Goal: Information Seeking & Learning: Check status

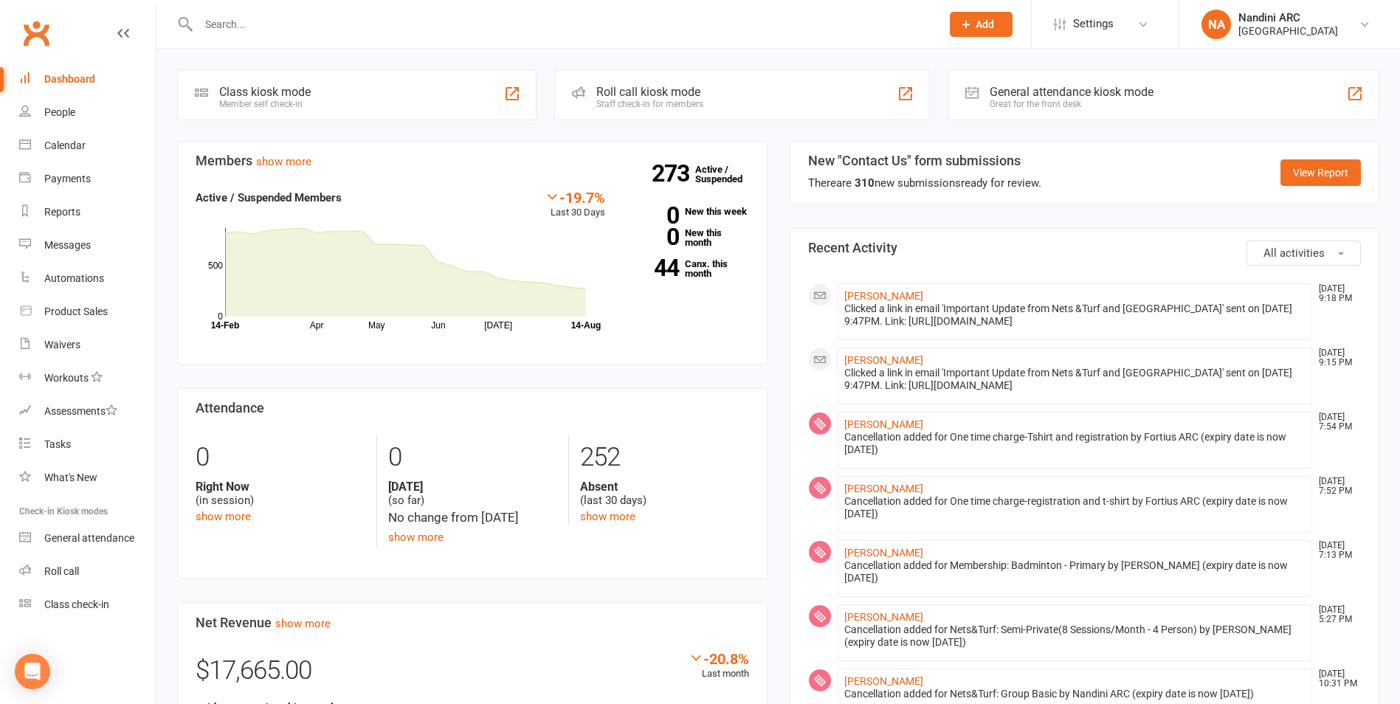
click at [258, 30] on input "text" at bounding box center [562, 24] width 736 height 21
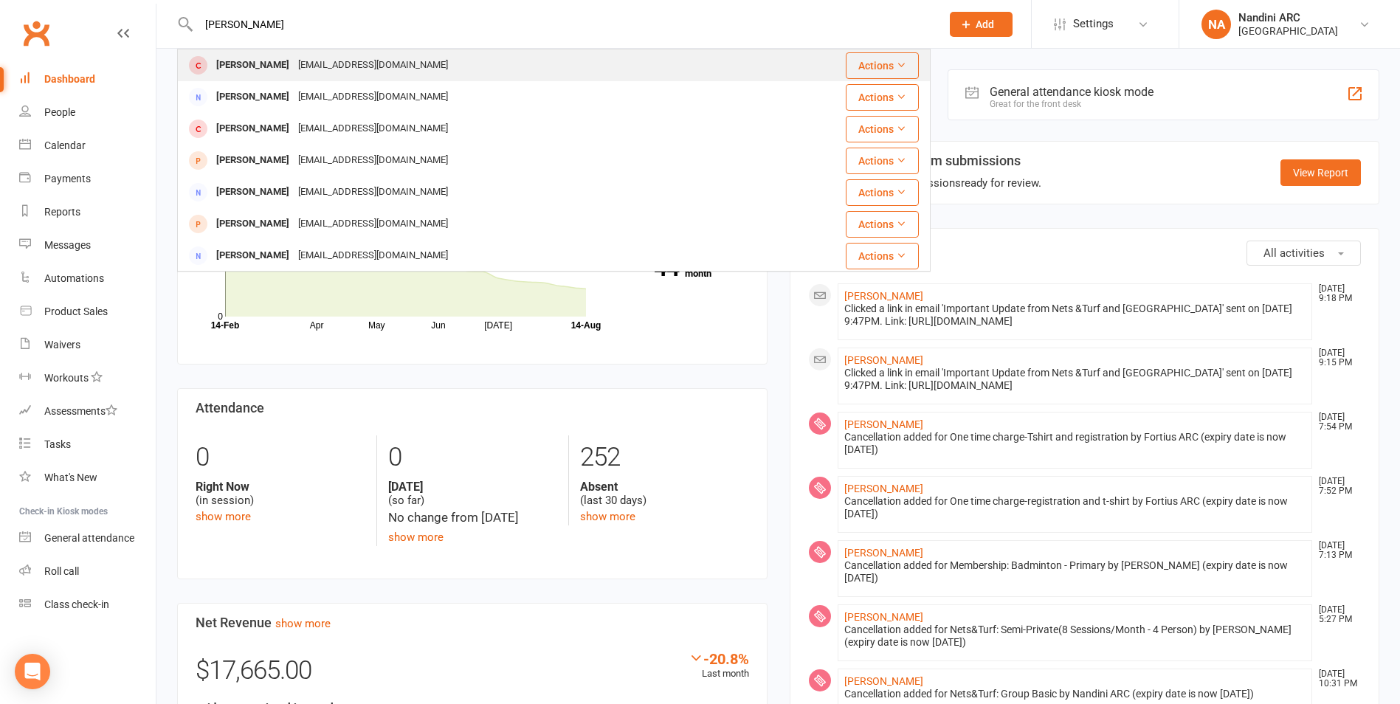
type input "[PERSON_NAME]"
click at [379, 59] on div "[EMAIL_ADDRESS][DOMAIN_NAME]" at bounding box center [373, 65] width 159 height 21
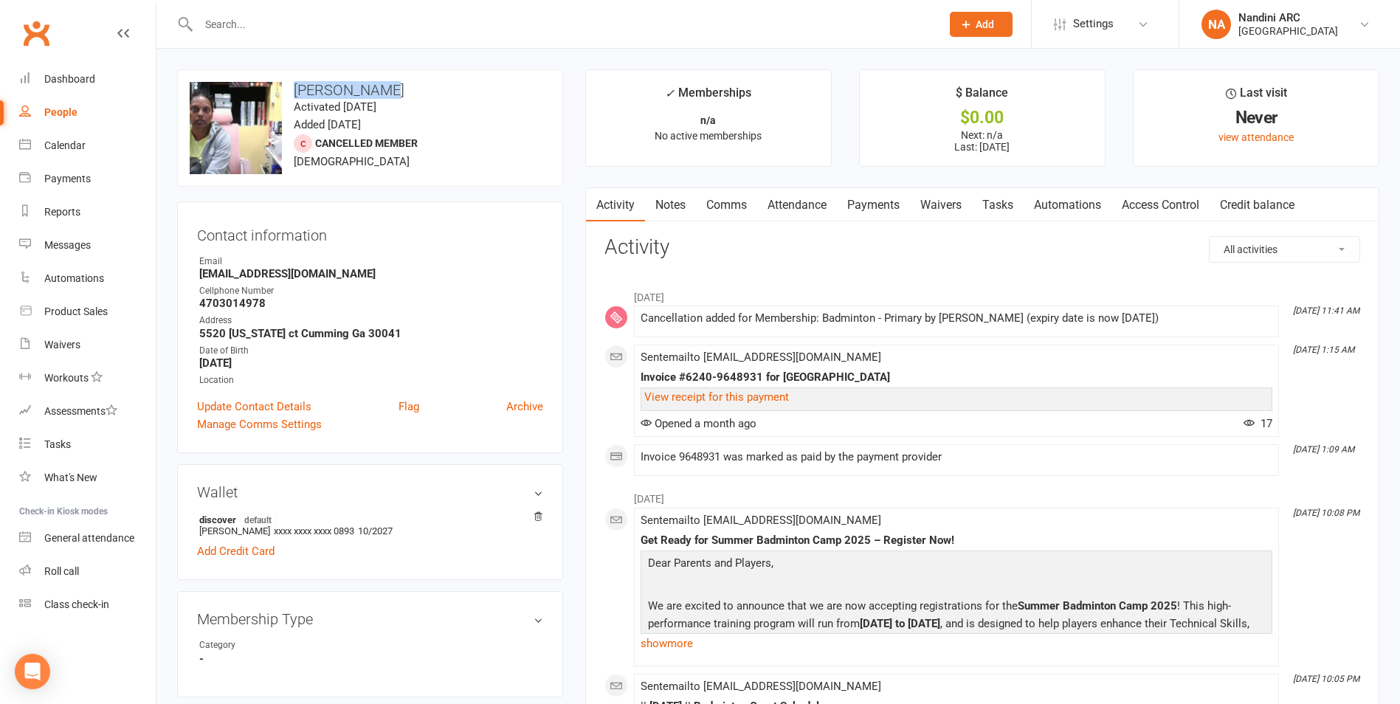
drag, startPoint x: 289, startPoint y: 91, endPoint x: 387, endPoint y: 86, distance: 98.2
click at [387, 86] on h3 "[PERSON_NAME]" at bounding box center [370, 90] width 361 height 16
copy h3 "[PERSON_NAME]"
click at [415, 75] on div "upload photo change photo [PERSON_NAME] Activated [DATE] Added [DATE] Cancelled…" at bounding box center [370, 127] width 386 height 117
click at [264, 30] on input "text" at bounding box center [562, 24] width 736 height 21
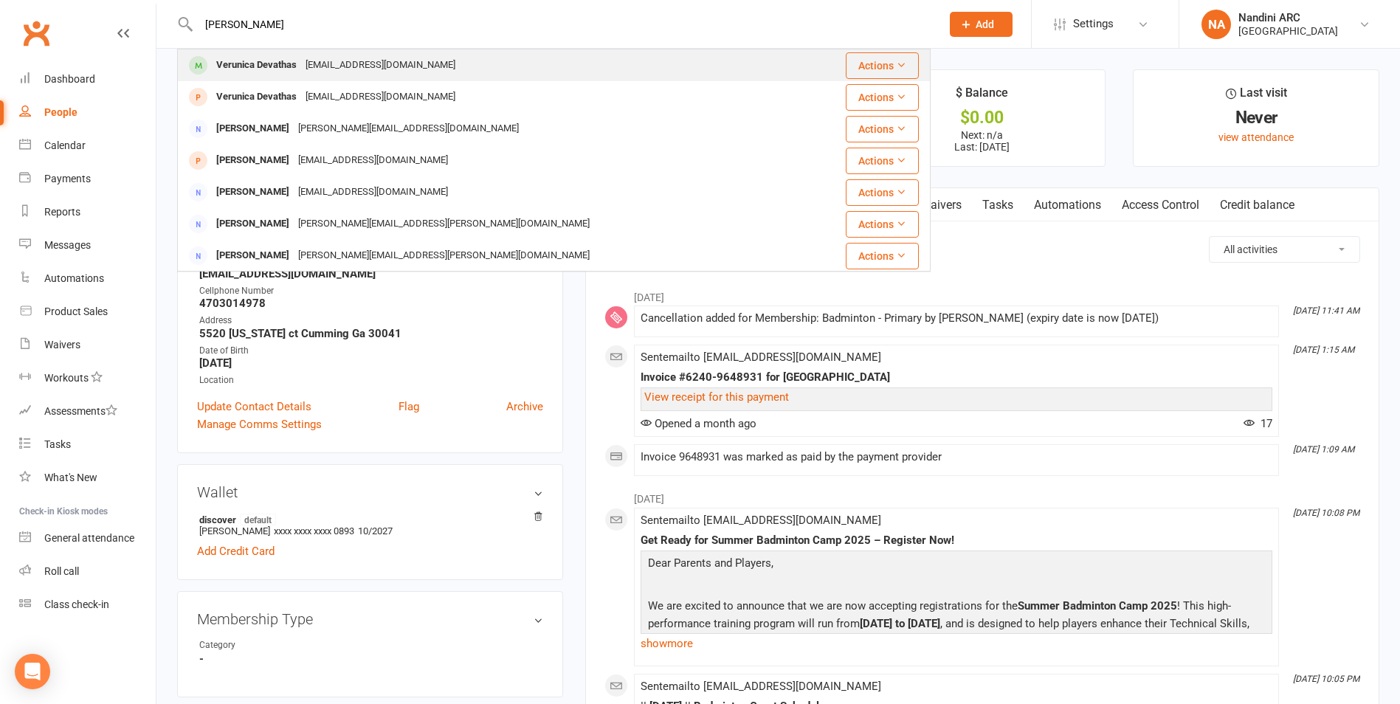
type input "[PERSON_NAME]"
click at [316, 75] on div "[EMAIL_ADDRESS][DOMAIN_NAME]" at bounding box center [380, 65] width 159 height 21
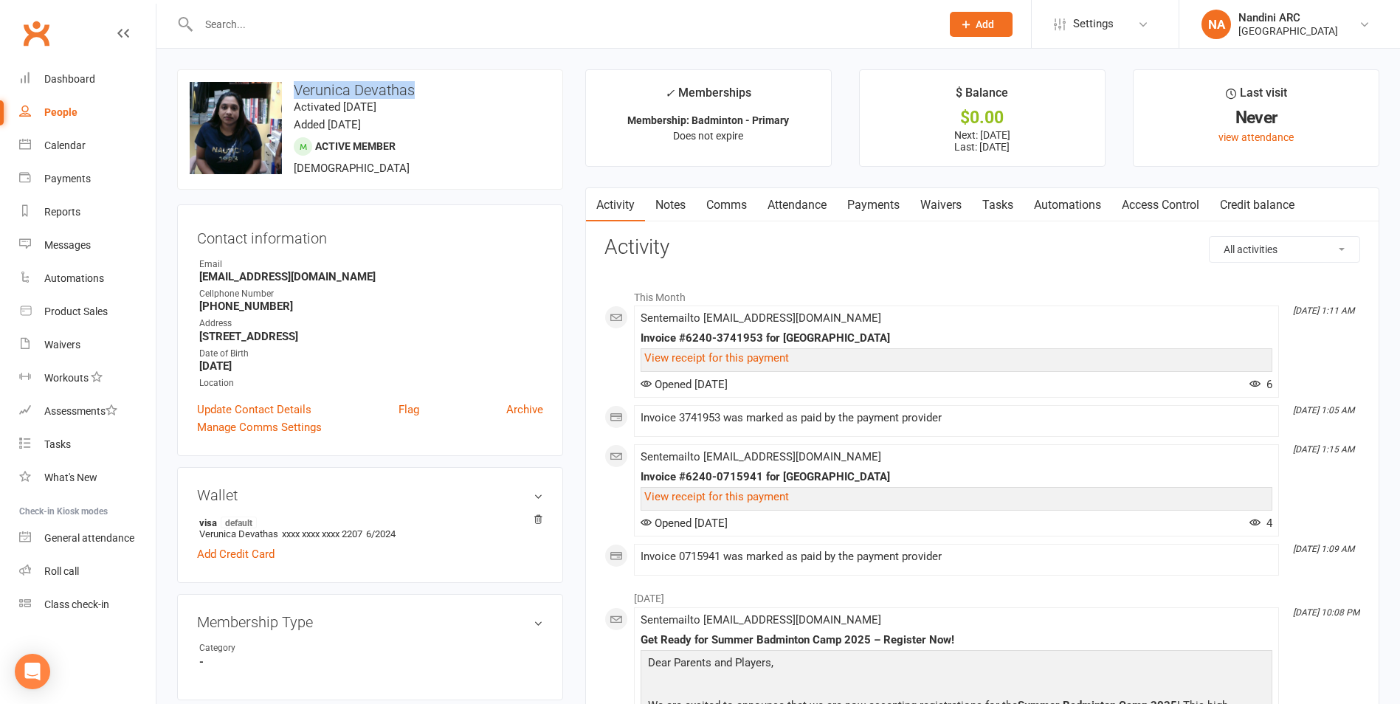
drag, startPoint x: 296, startPoint y: 86, endPoint x: 425, endPoint y: 82, distance: 129.2
click at [425, 82] on h3 "Verunica Devathas" at bounding box center [370, 90] width 361 height 16
copy h3 "Verunica Devathas"
click at [425, 82] on h3 "Verunica Devathas" at bounding box center [370, 90] width 361 height 16
click at [890, 208] on link "Payments" at bounding box center [873, 205] width 73 height 34
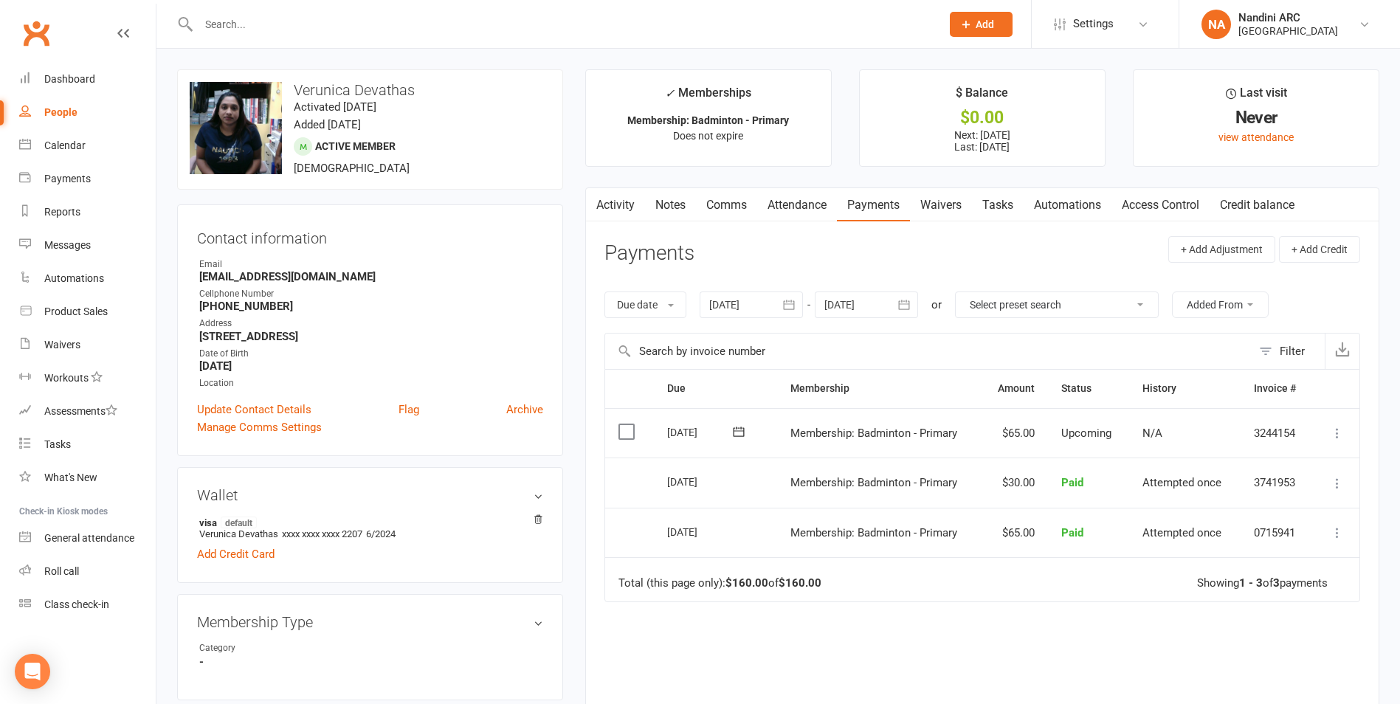
click at [788, 303] on icon "button" at bounding box center [788, 304] width 15 height 15
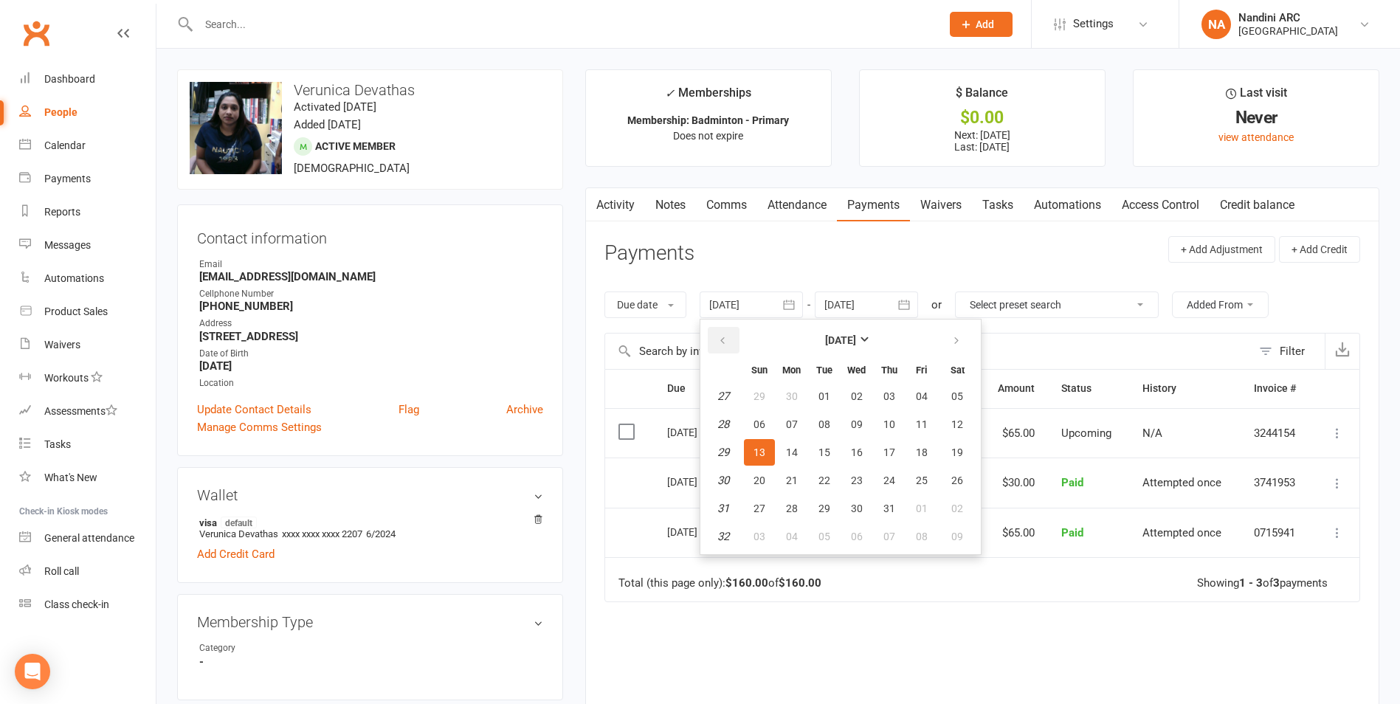
click at [735, 336] on button "button" at bounding box center [724, 340] width 32 height 27
click at [839, 396] on button "29" at bounding box center [824, 396] width 31 height 27
type input "[DATE]"
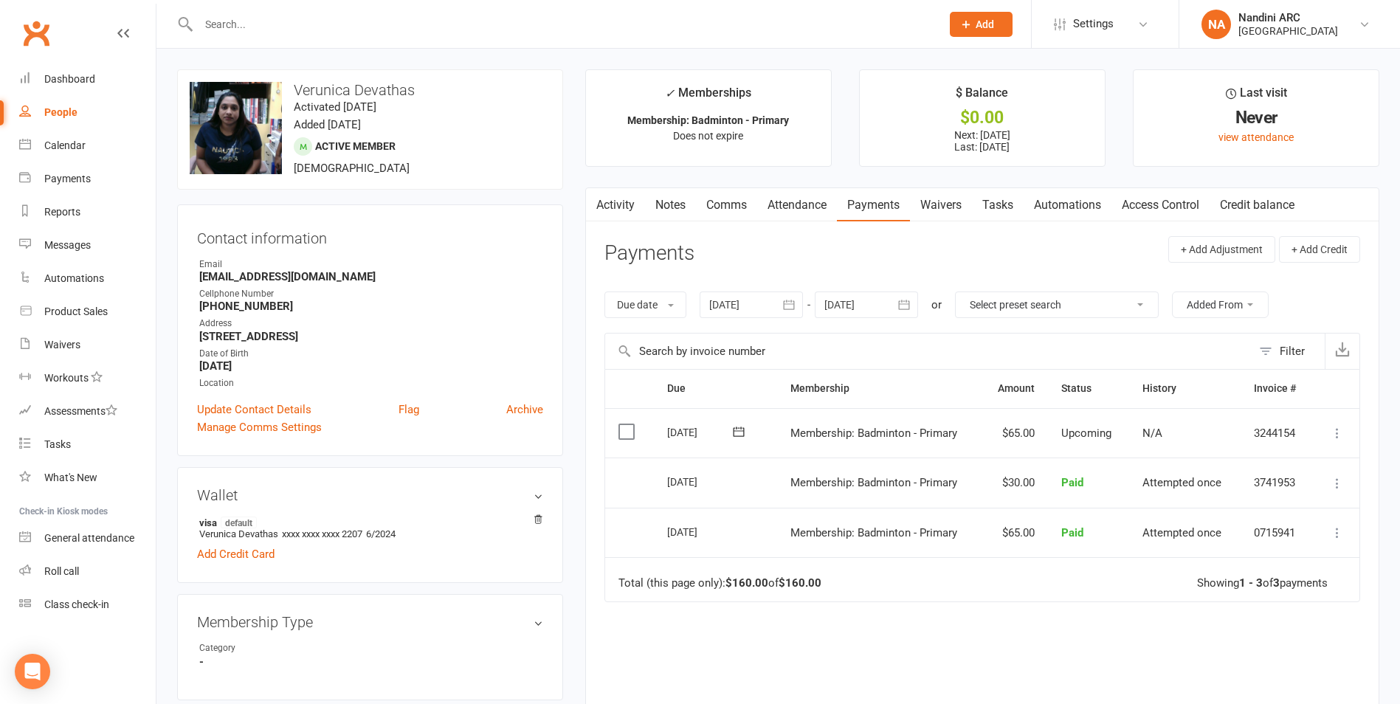
click at [894, 303] on button "button" at bounding box center [904, 304] width 27 height 27
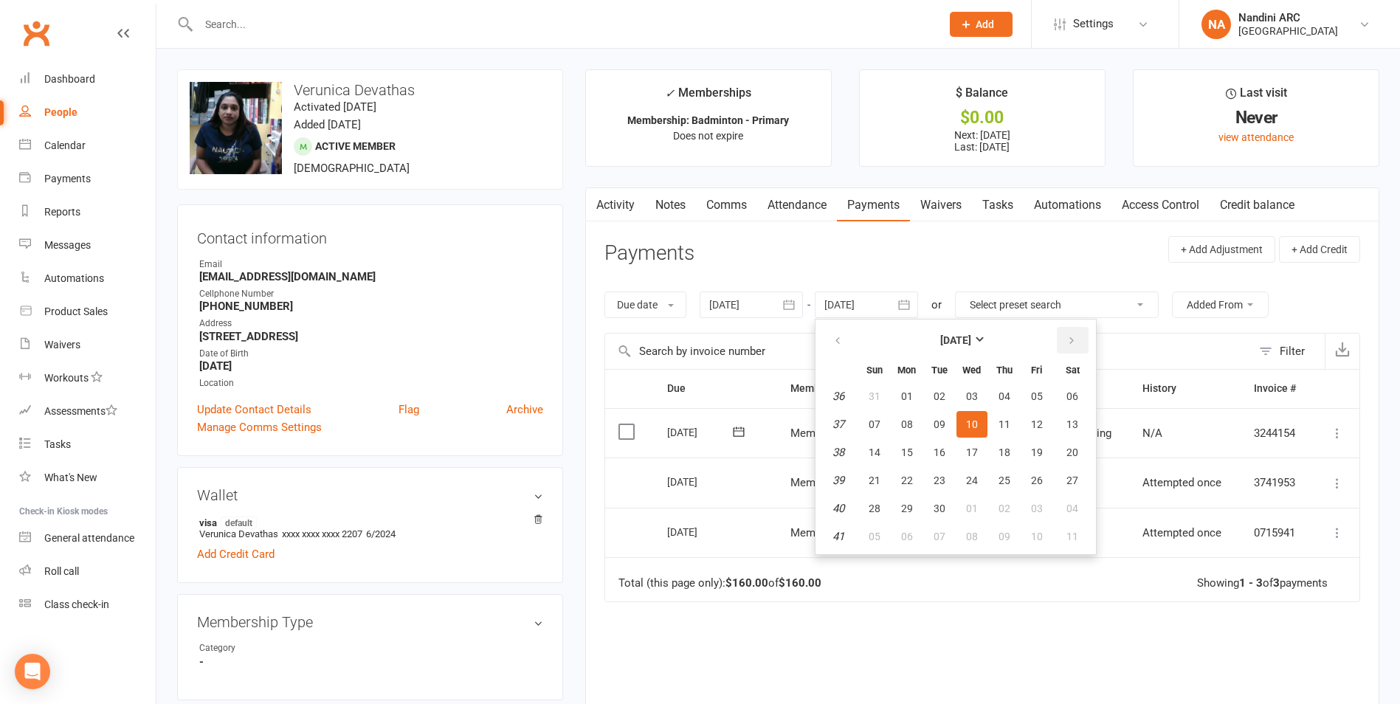
click at [1080, 339] on button "button" at bounding box center [1073, 340] width 32 height 27
click at [1072, 397] on span "01" at bounding box center [1072, 396] width 12 height 12
type input "[DATE]"
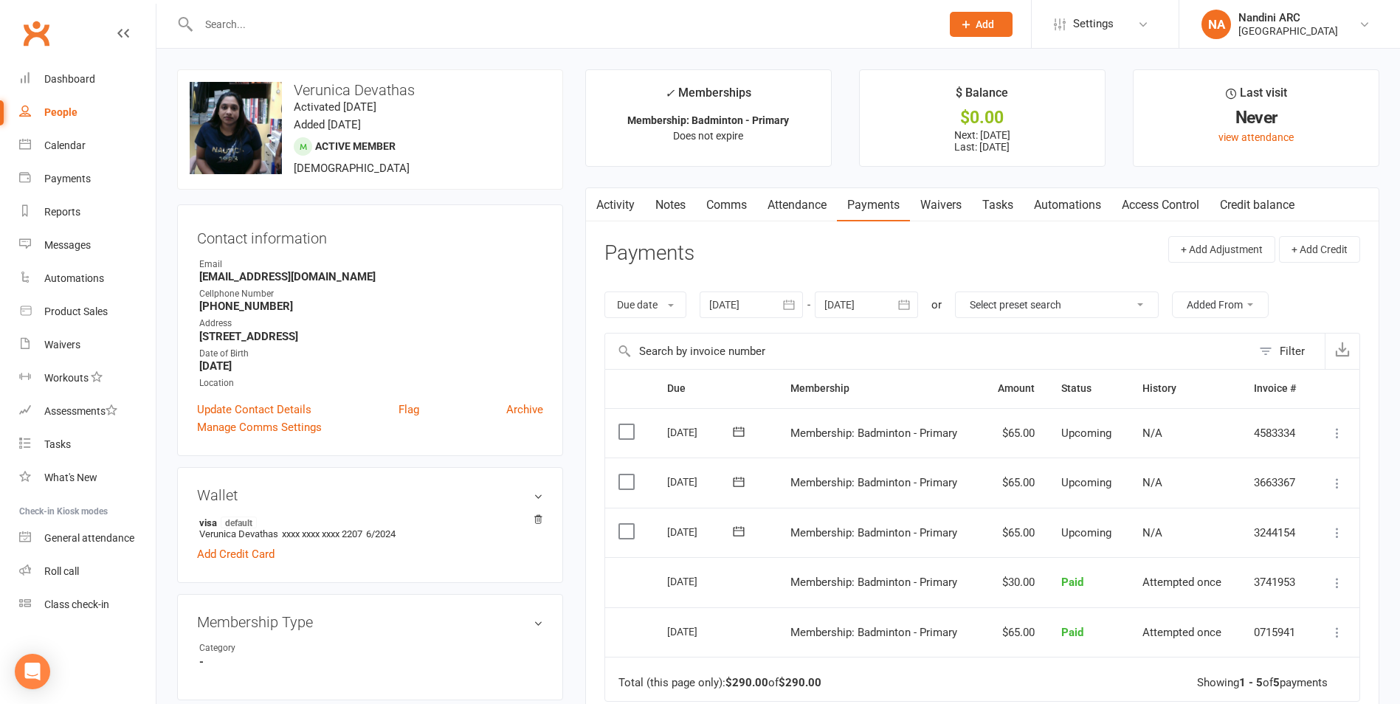
click at [793, 303] on icon "button" at bounding box center [788, 304] width 15 height 15
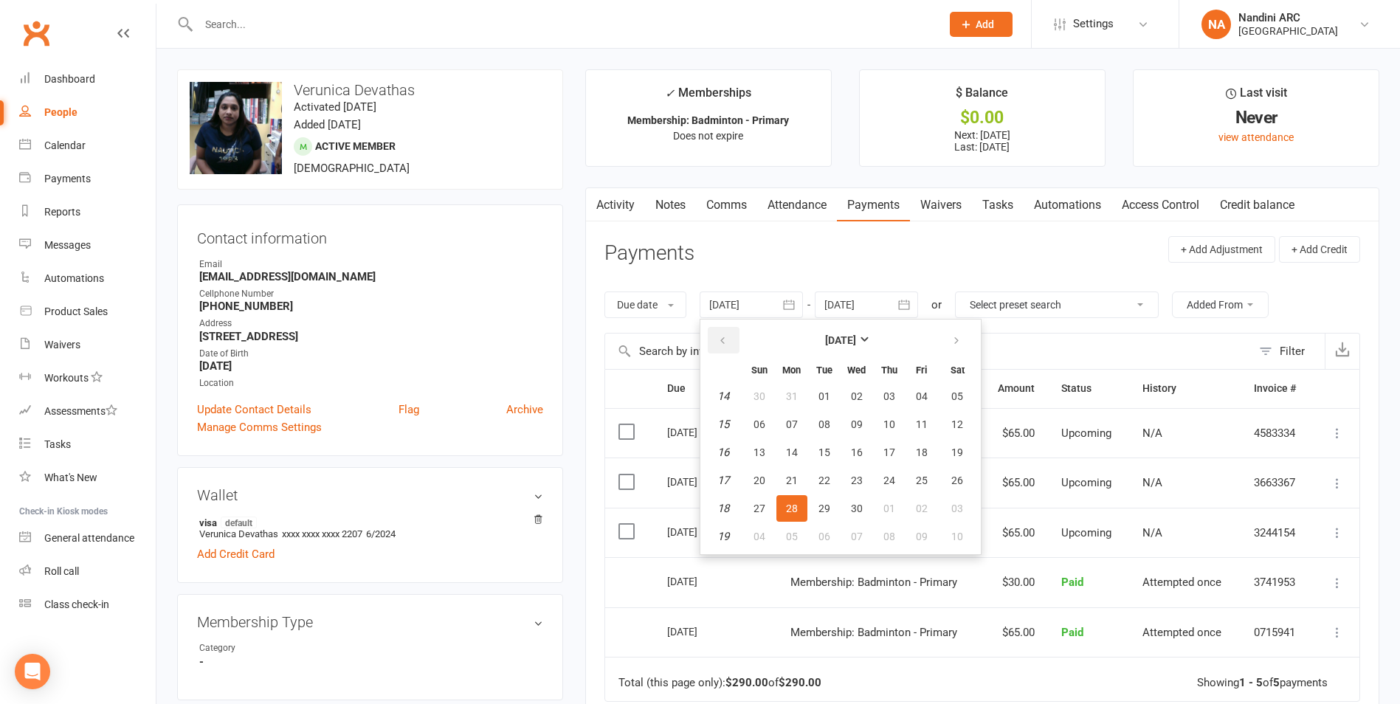
click at [721, 346] on icon "button" at bounding box center [722, 341] width 10 height 12
click at [722, 345] on icon "button" at bounding box center [722, 341] width 10 height 12
click at [833, 414] on button "07" at bounding box center [824, 424] width 31 height 27
type input "[DATE]"
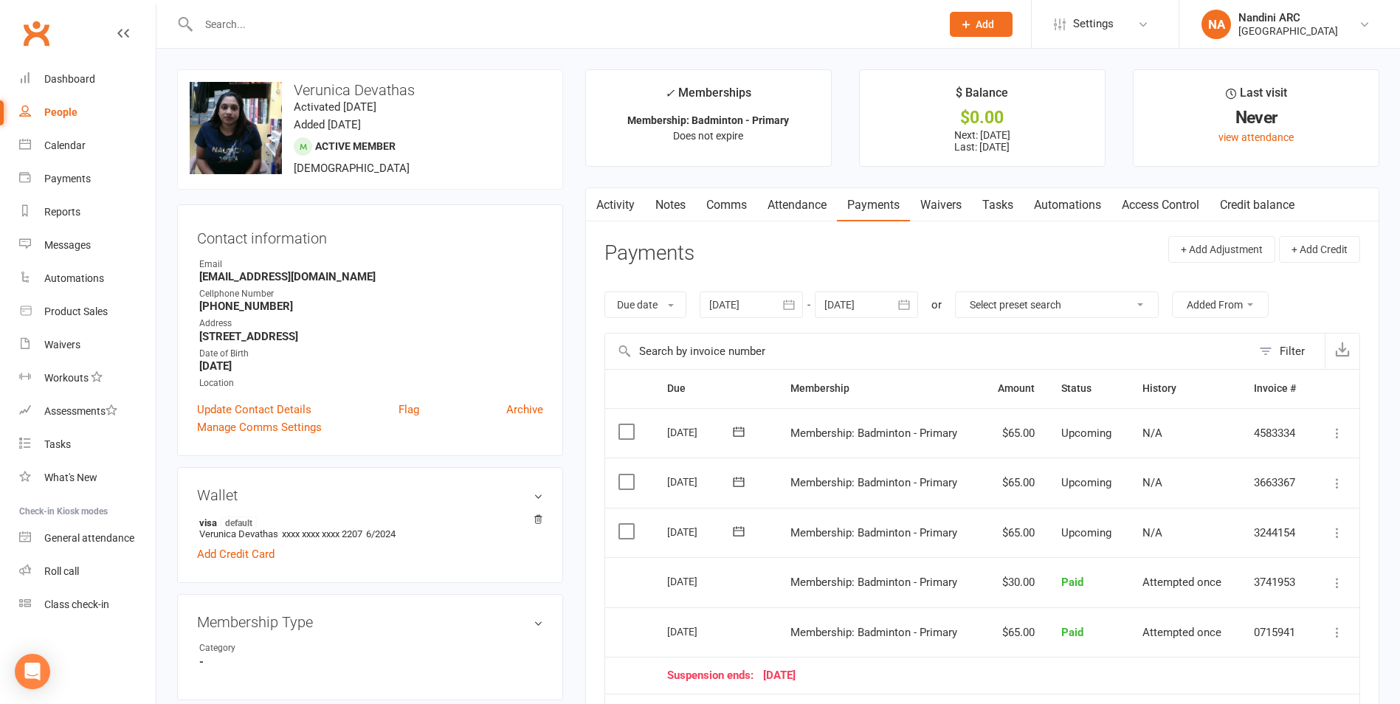
click at [277, 31] on input "text" at bounding box center [562, 24] width 736 height 21
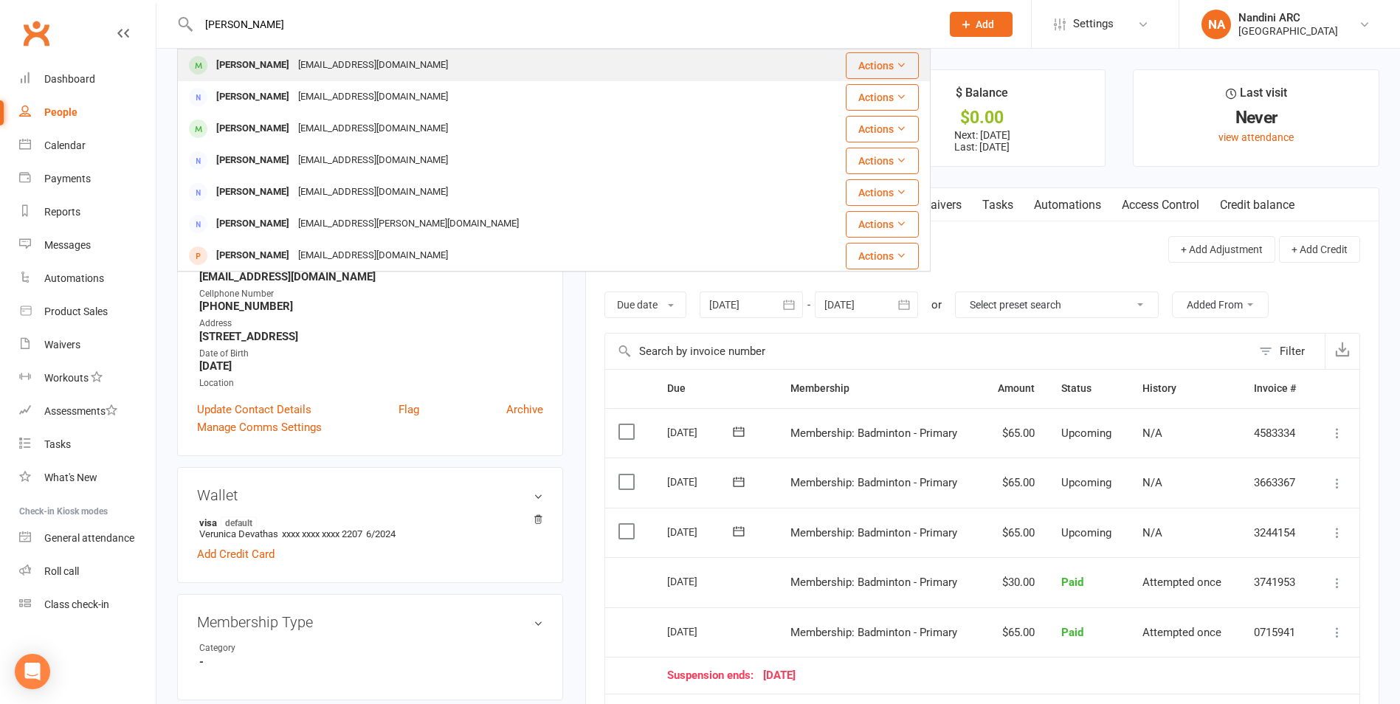
type input "[PERSON_NAME]"
click at [294, 57] on div "[EMAIL_ADDRESS][DOMAIN_NAME]" at bounding box center [373, 65] width 159 height 21
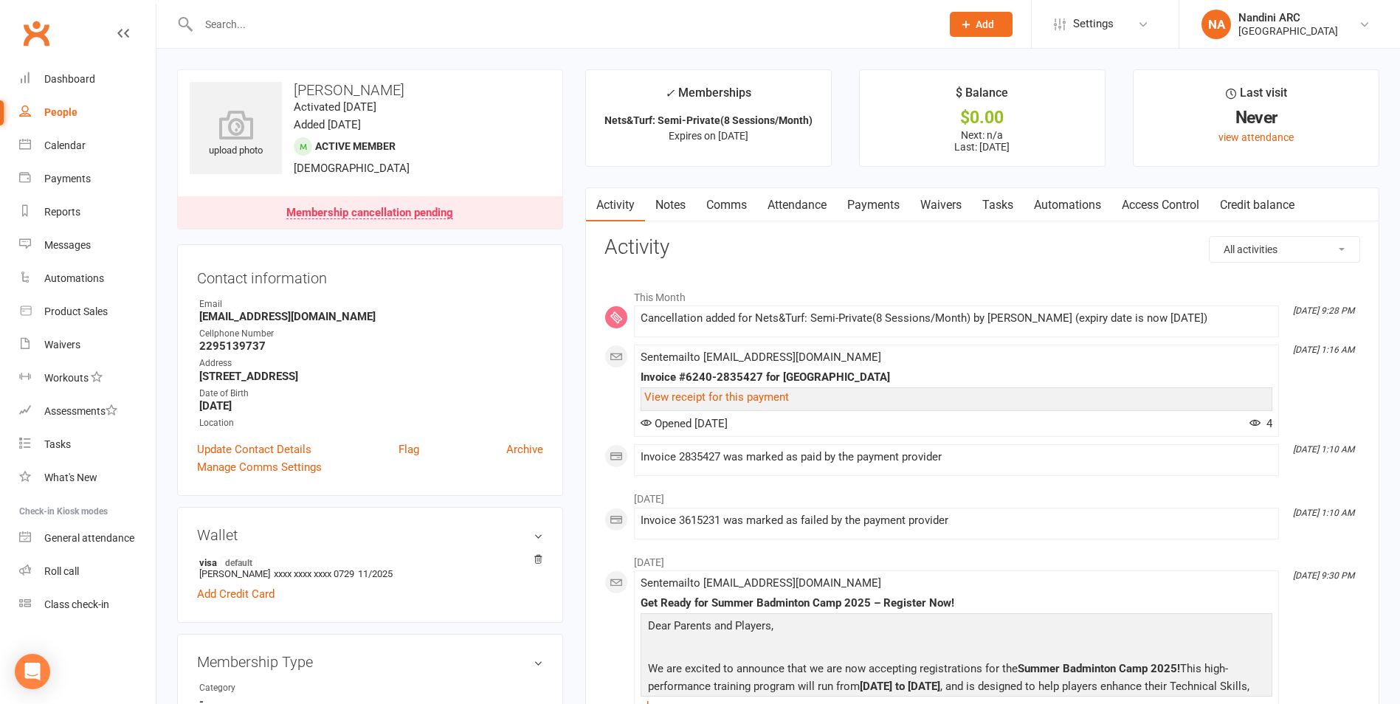
click at [882, 203] on link "Payments" at bounding box center [873, 205] width 73 height 34
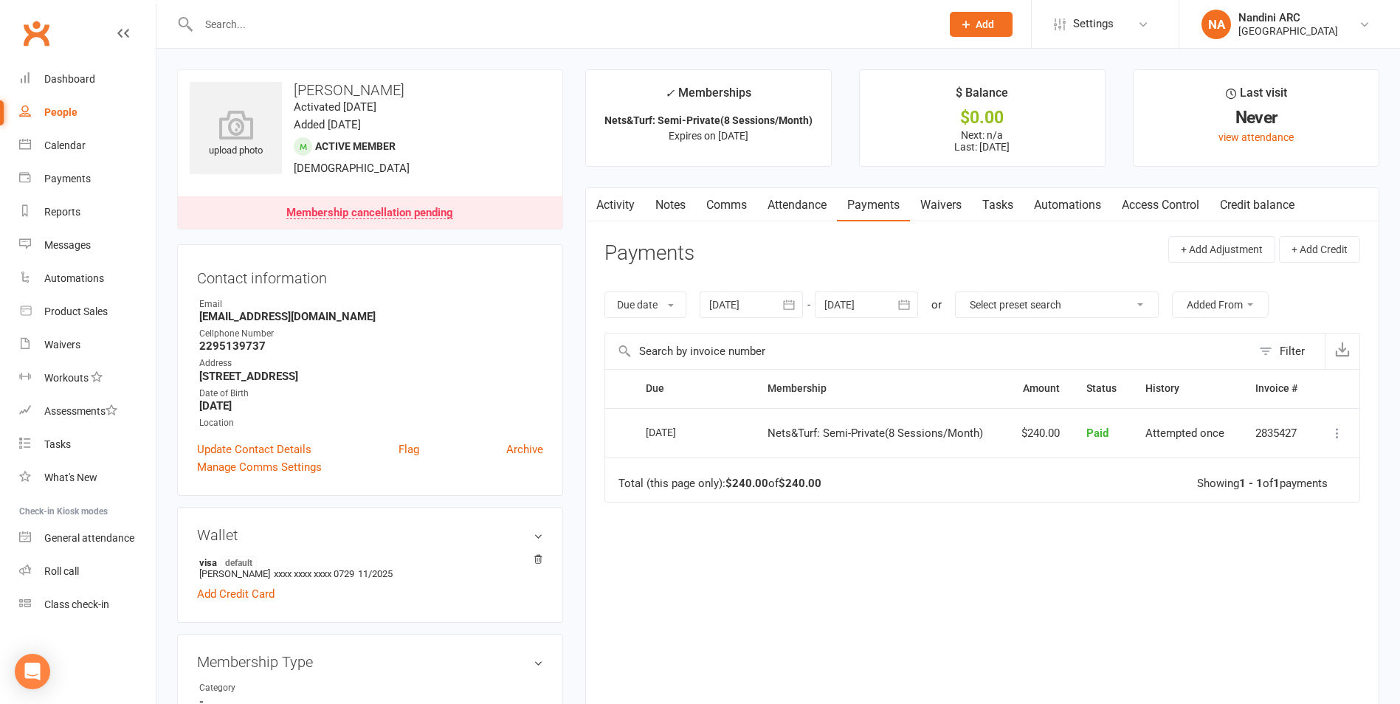
click at [803, 303] on button "button" at bounding box center [789, 304] width 27 height 27
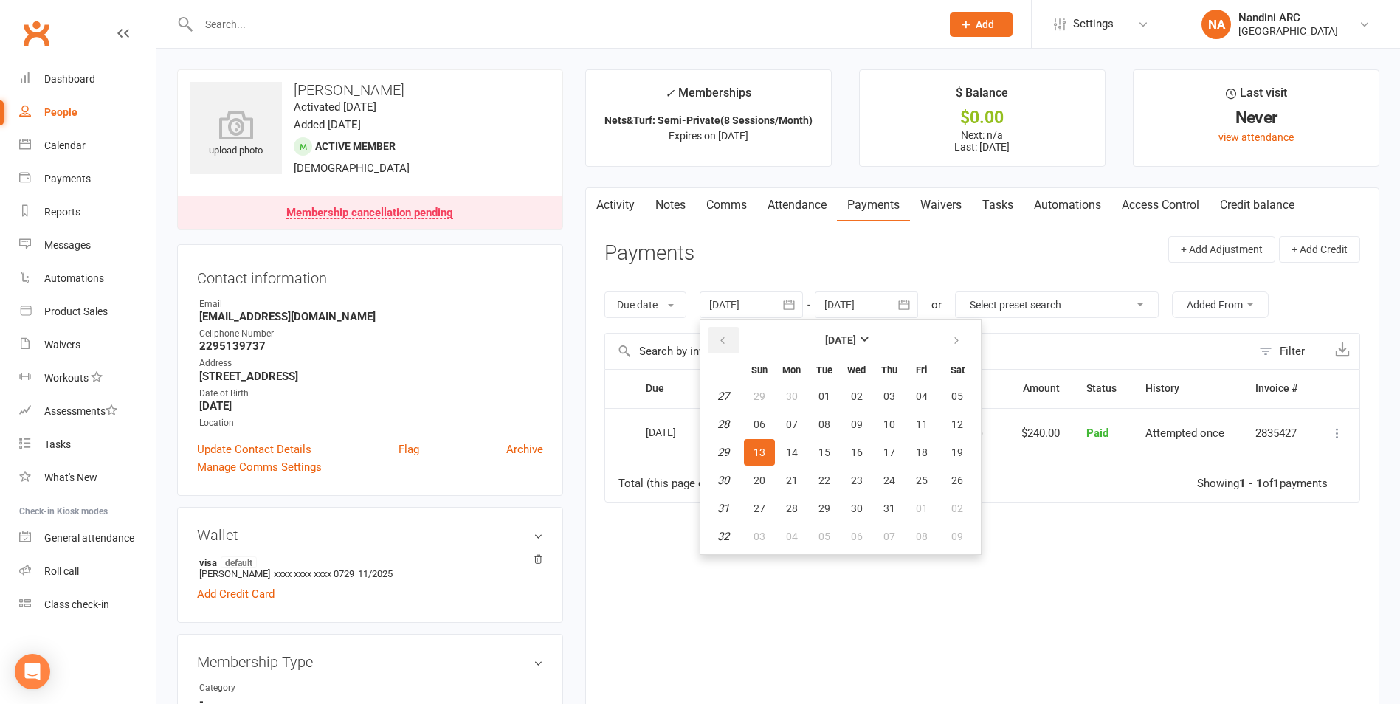
click at [725, 346] on icon "button" at bounding box center [722, 341] width 10 height 12
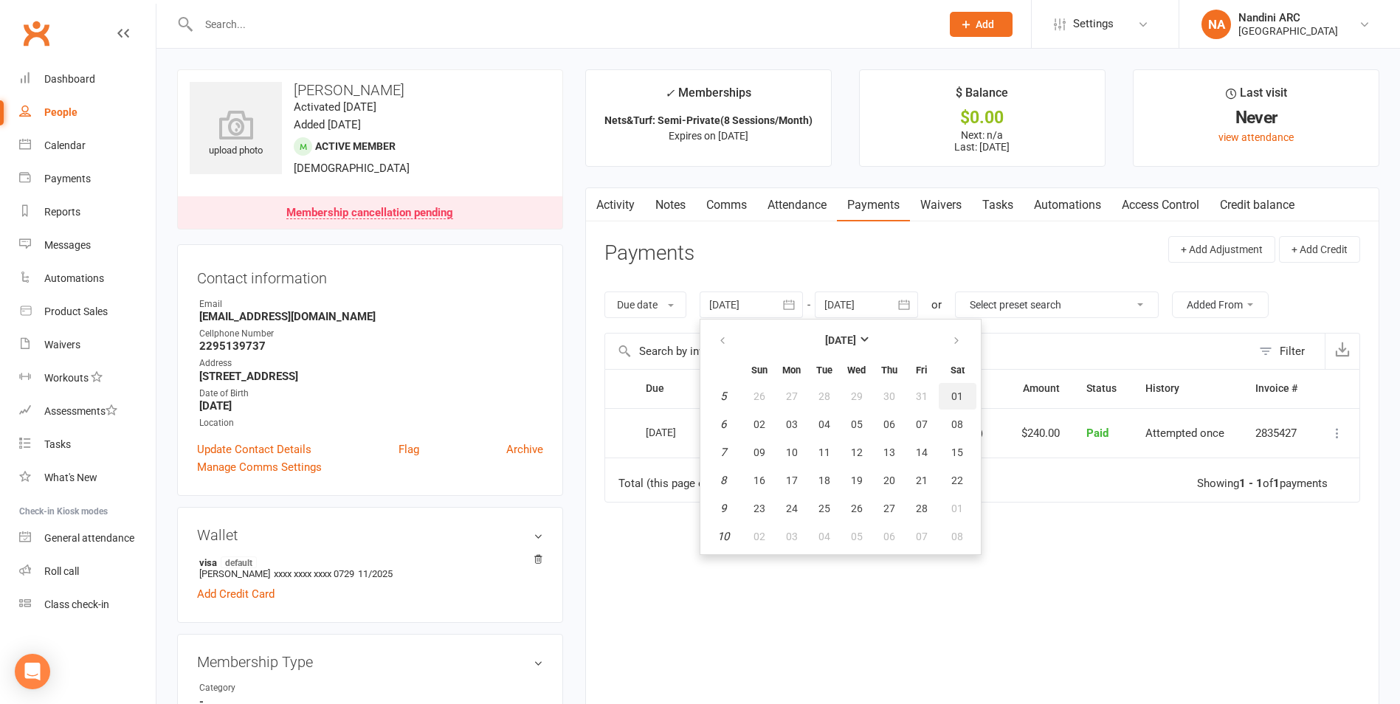
click at [953, 396] on span "01" at bounding box center [957, 396] width 12 height 12
type input "[DATE]"
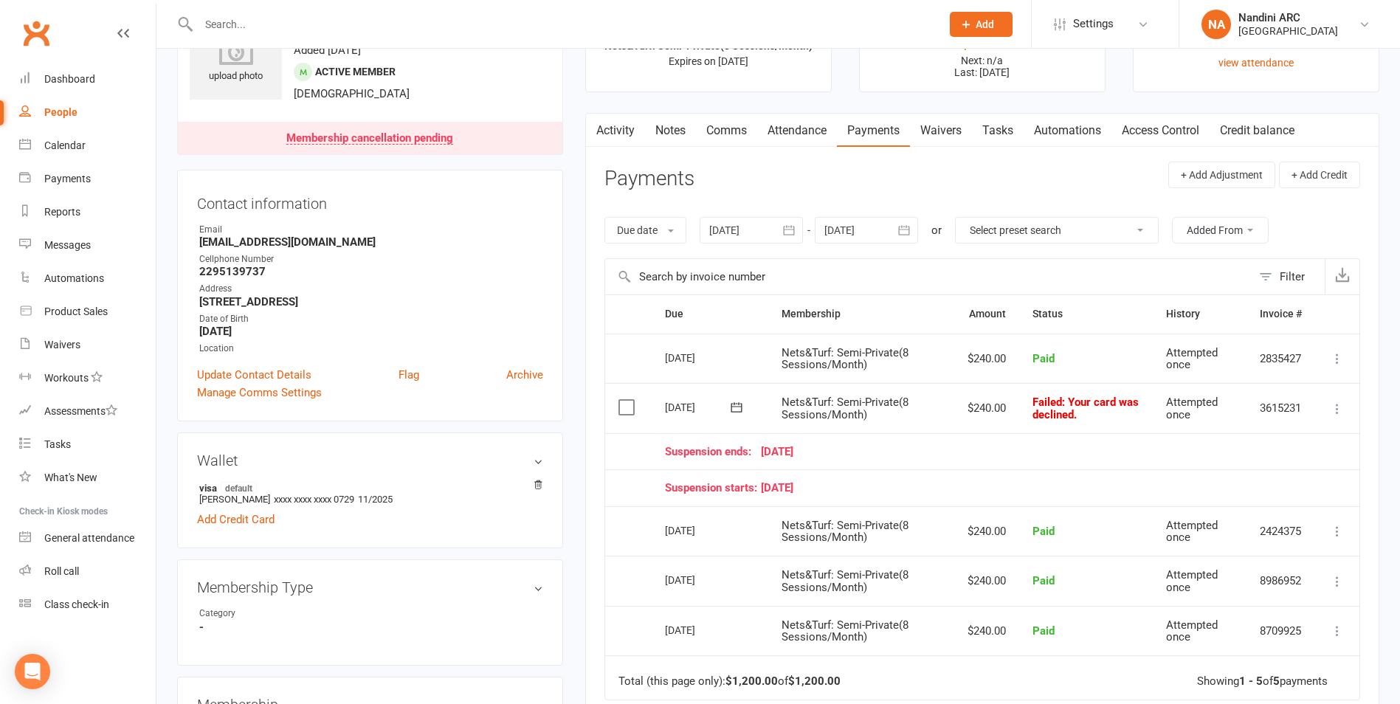
scroll to position [74, 0]
click at [911, 226] on icon "button" at bounding box center [904, 231] width 15 height 15
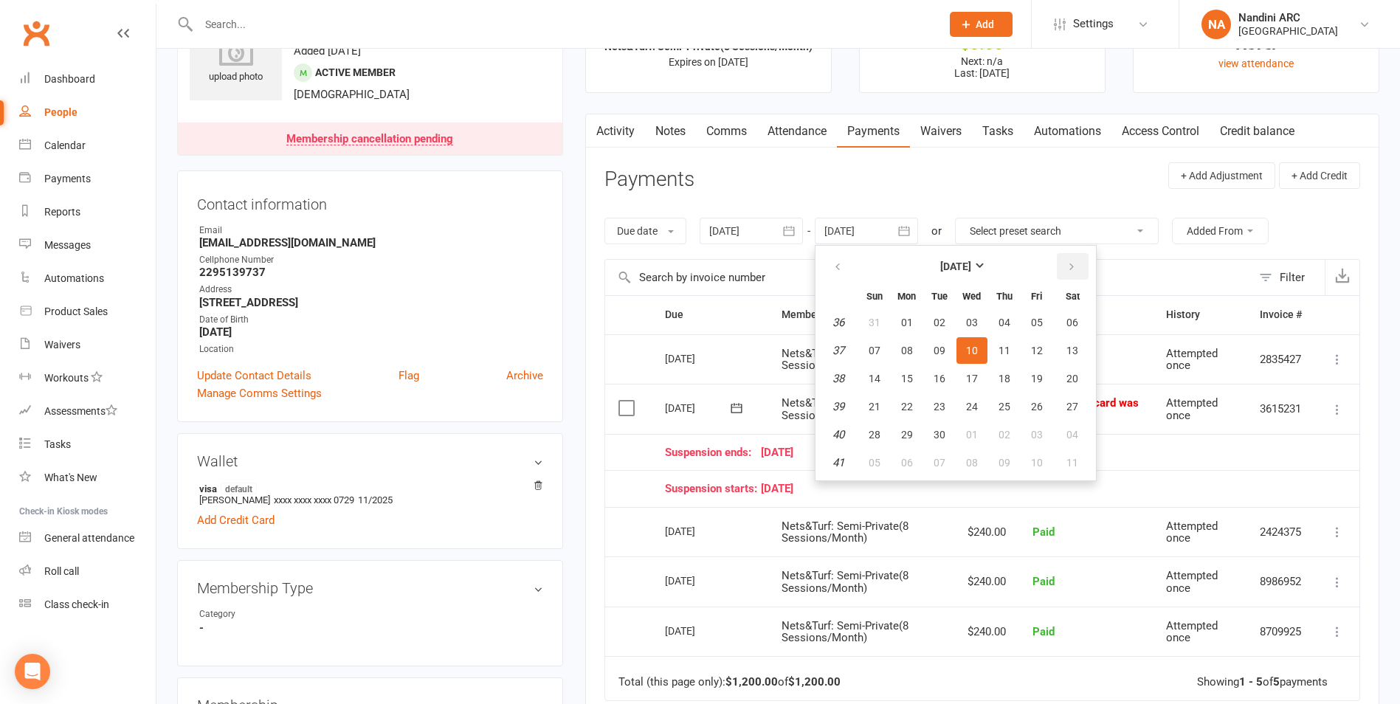
click at [1081, 272] on button "button" at bounding box center [1073, 266] width 32 height 27
click at [1051, 313] on button "03" at bounding box center [1036, 322] width 31 height 27
type input "[DATE]"
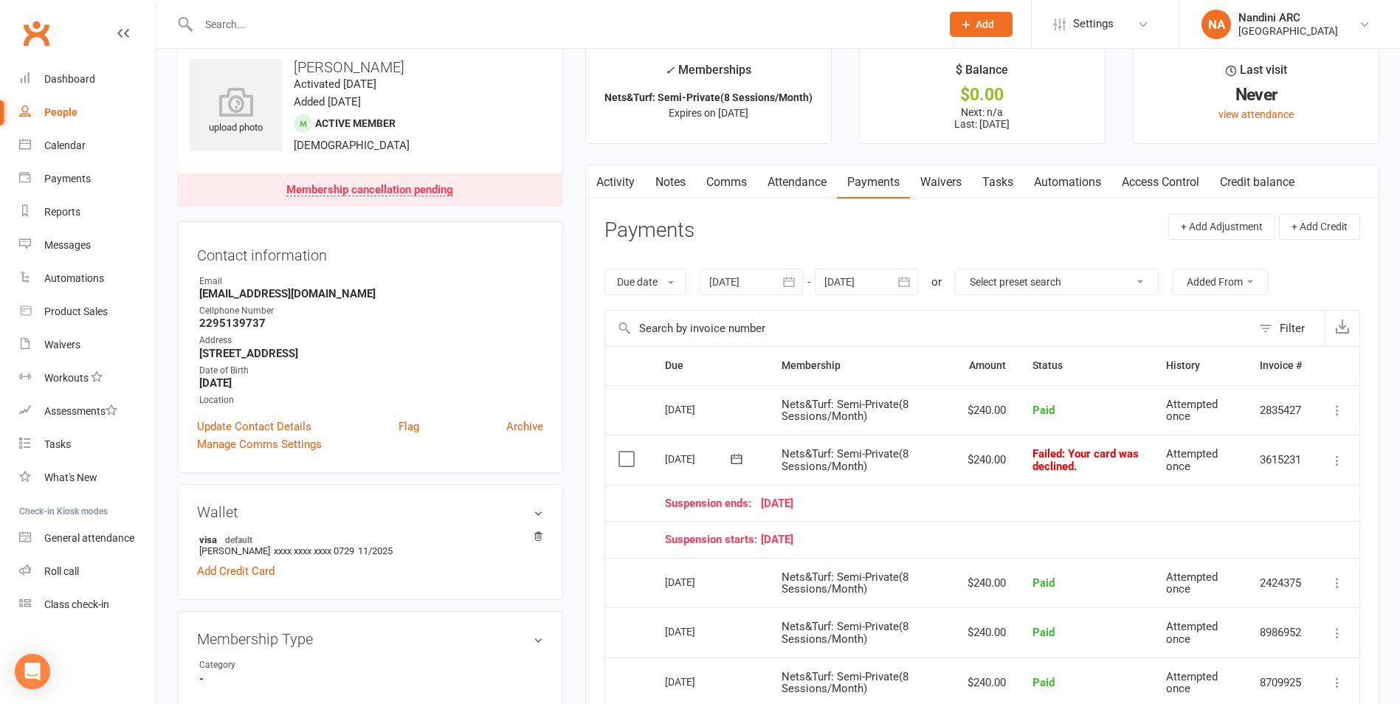
scroll to position [0, 0]
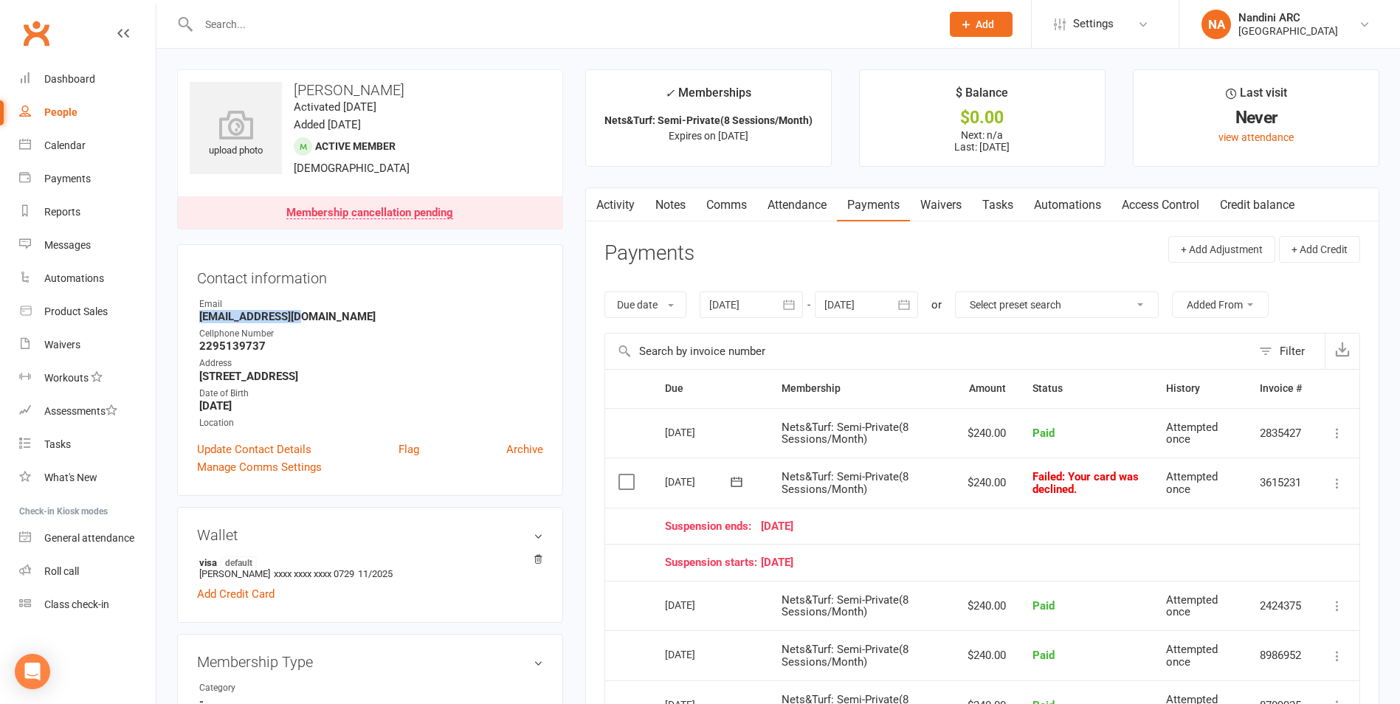
drag, startPoint x: 197, startPoint y: 317, endPoint x: 311, endPoint y: 320, distance: 114.4
click at [311, 320] on li "Email [EMAIL_ADDRESS][DOMAIN_NAME]" at bounding box center [370, 310] width 346 height 26
copy strong "[EMAIL_ADDRESS][DOMAIN_NAME]"
click at [311, 321] on strong "[EMAIL_ADDRESS][DOMAIN_NAME]" at bounding box center [371, 316] width 344 height 13
click at [337, 21] on input "text" at bounding box center [562, 24] width 736 height 21
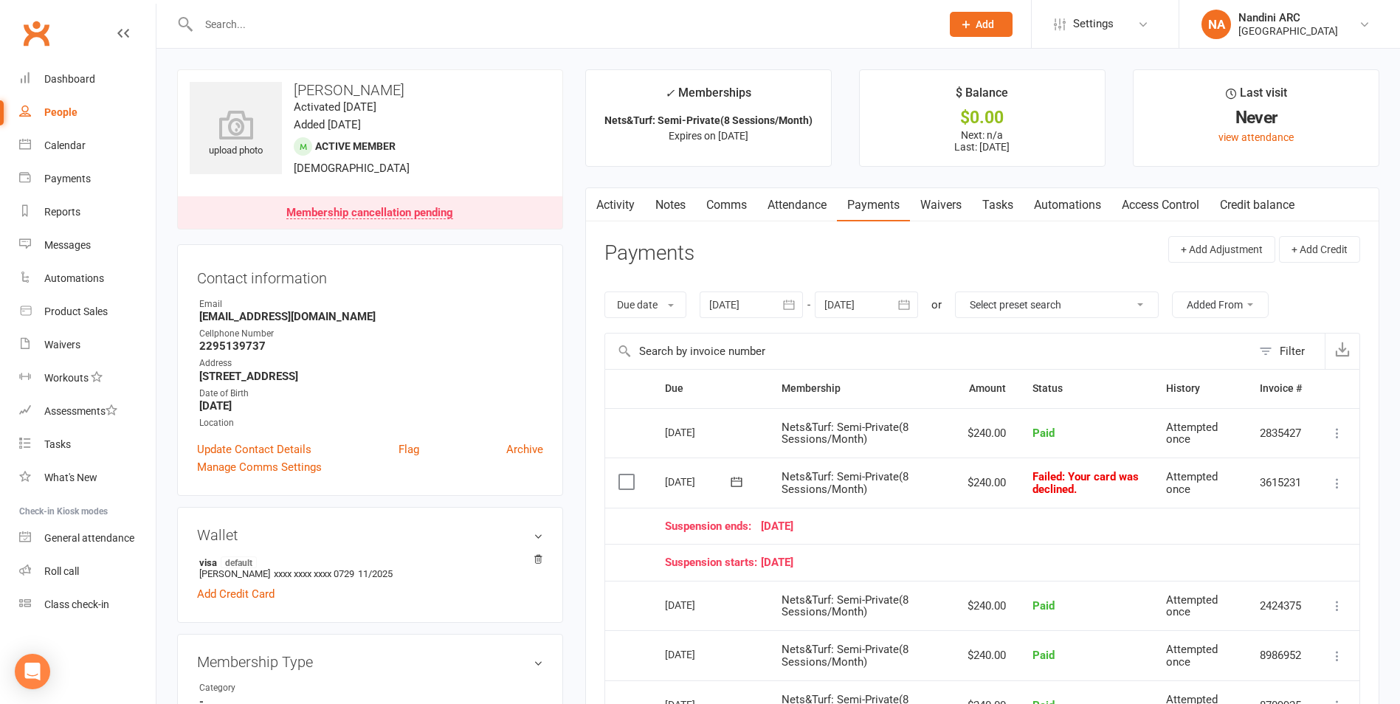
paste input "[PERSON_NAME]"
type input "[PERSON_NAME]"
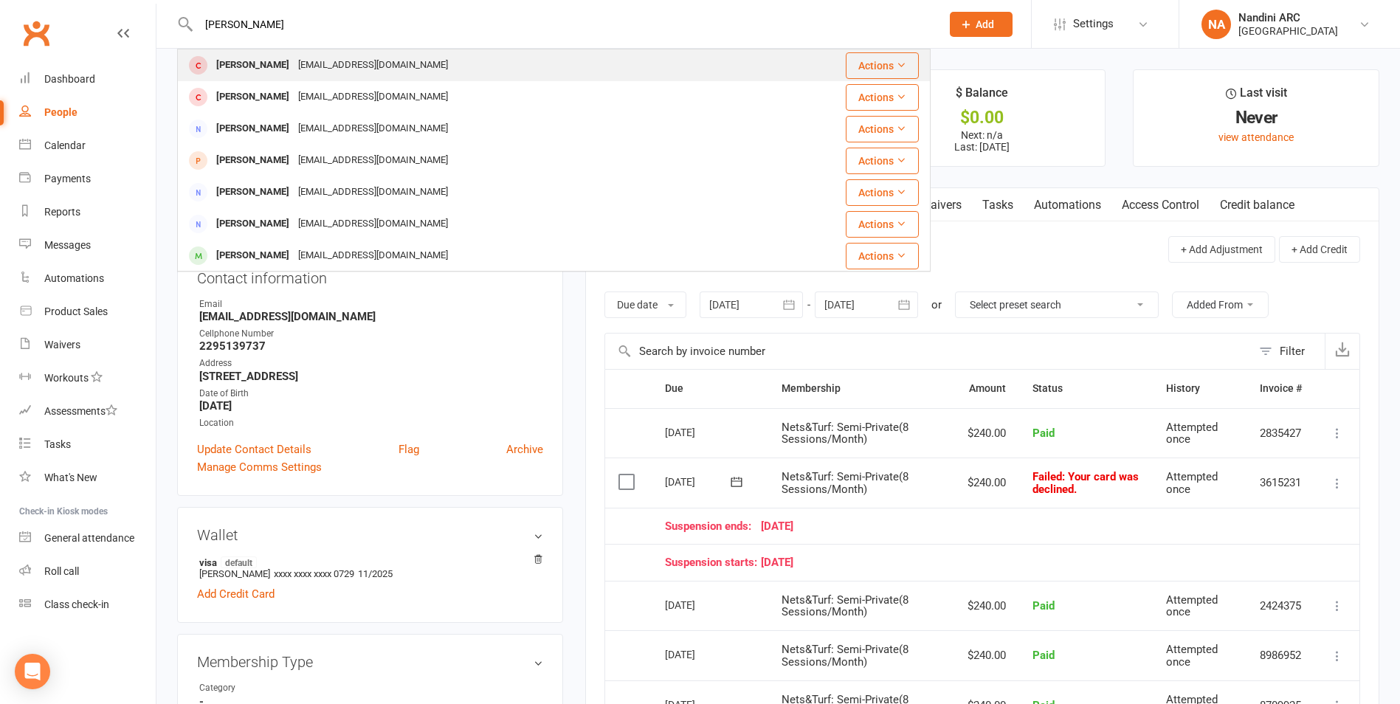
click at [342, 68] on div "[EMAIL_ADDRESS][DOMAIN_NAME]" at bounding box center [373, 65] width 159 height 21
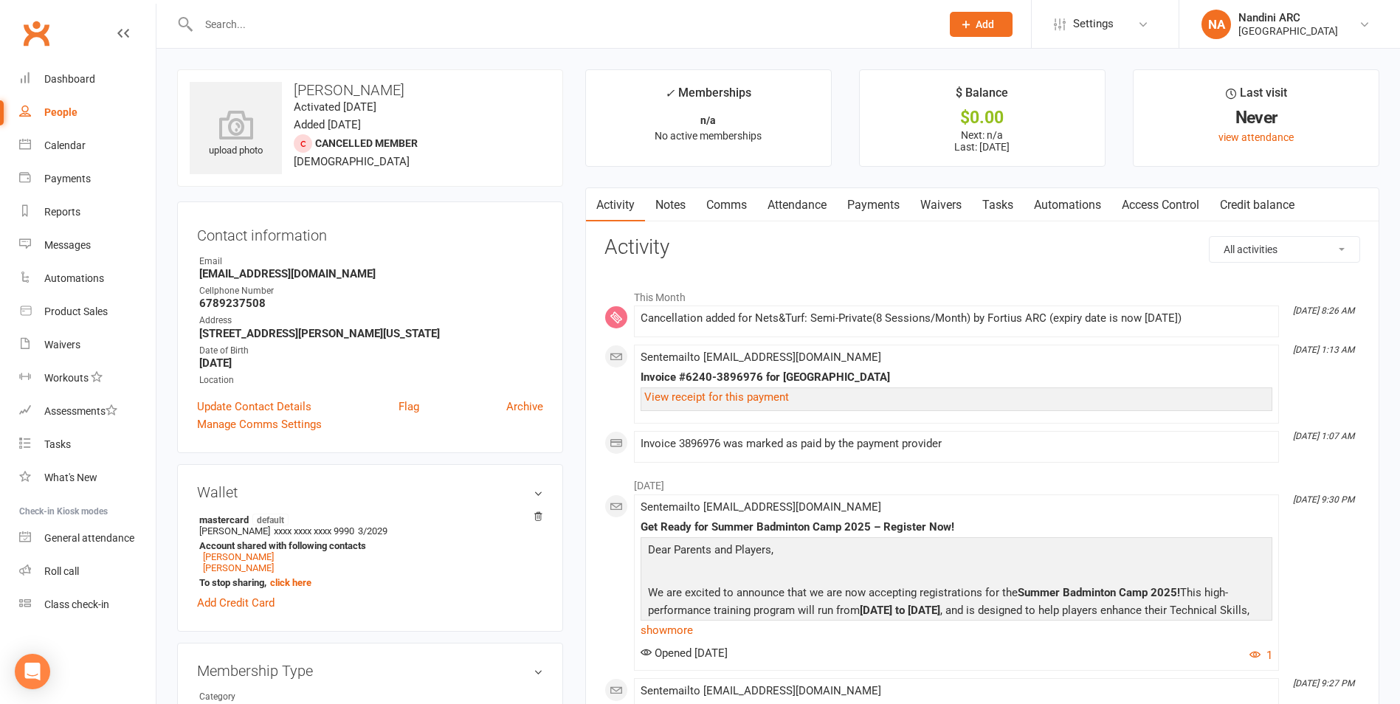
click at [861, 207] on link "Payments" at bounding box center [873, 205] width 73 height 34
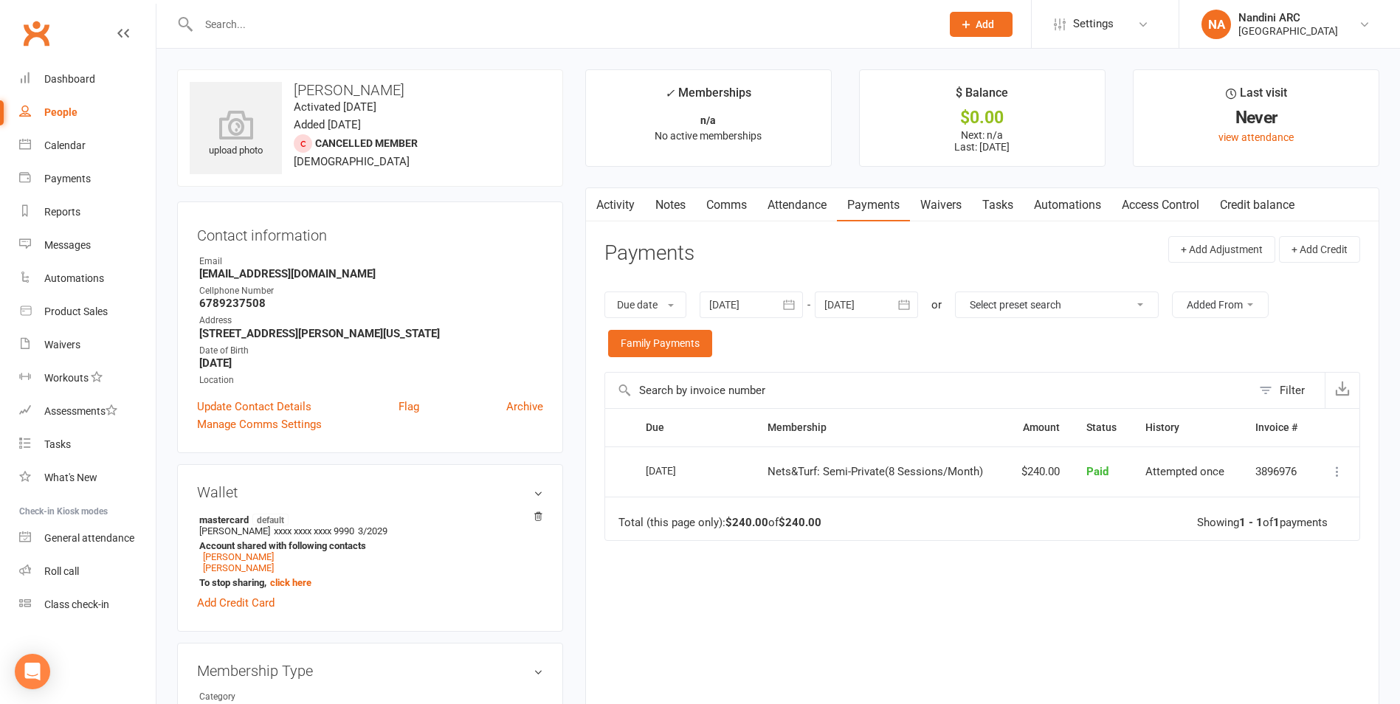
click at [789, 303] on icon "button" at bounding box center [788, 304] width 15 height 15
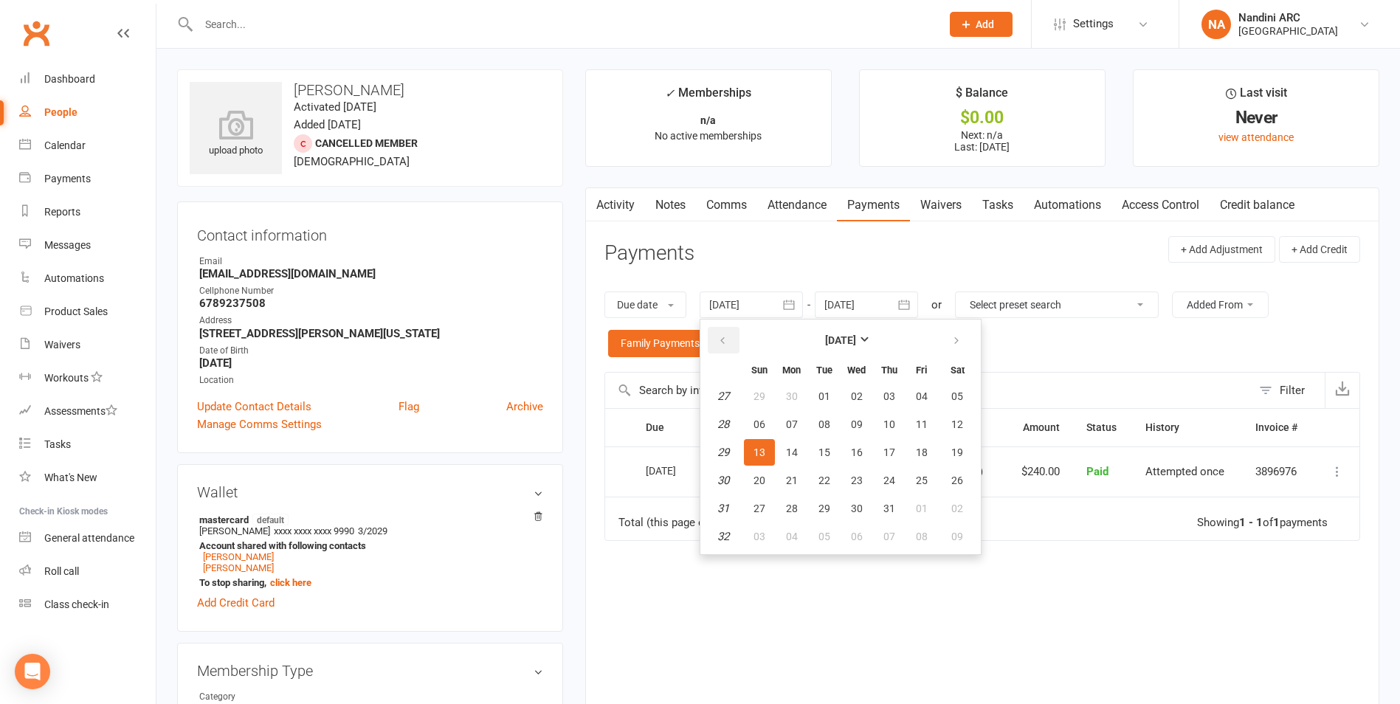
click at [728, 336] on icon "button" at bounding box center [722, 341] width 10 height 12
click at [894, 386] on button "01" at bounding box center [889, 396] width 31 height 27
type input "[DATE]"
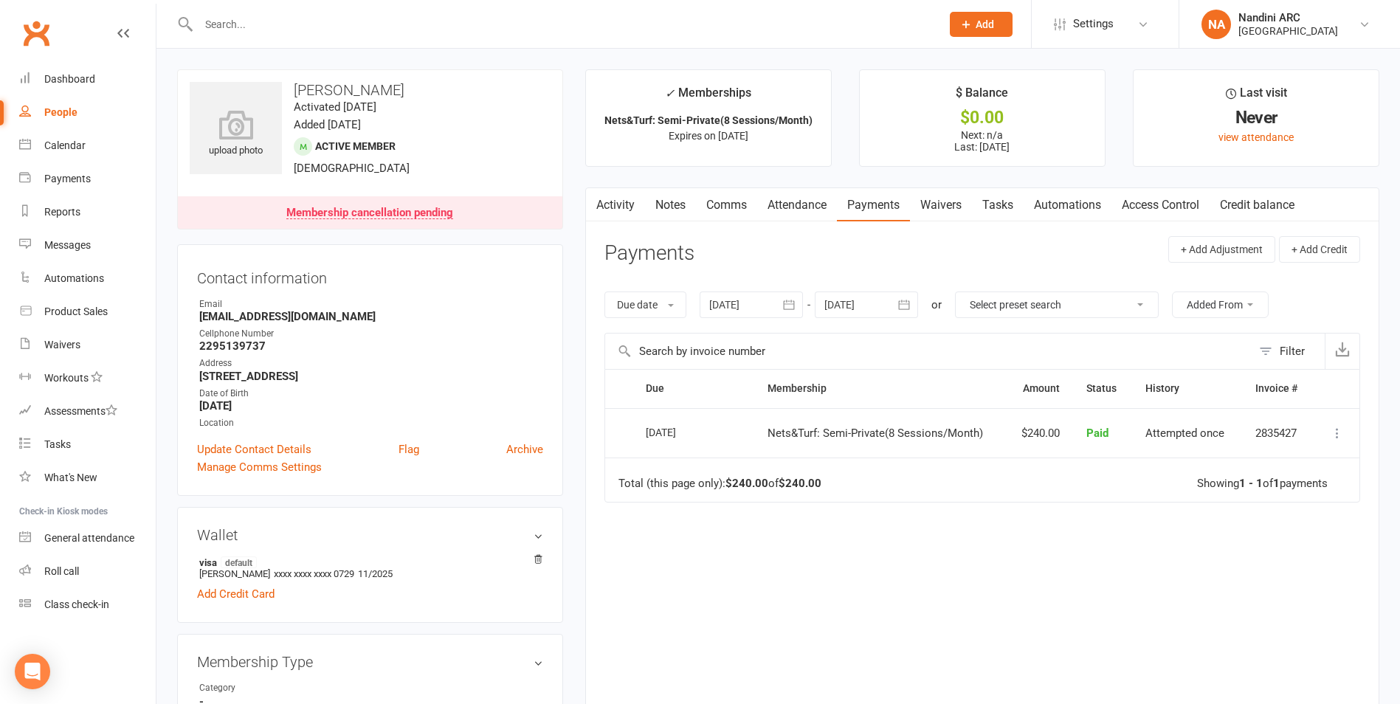
click at [243, 29] on input "text" at bounding box center [562, 24] width 736 height 21
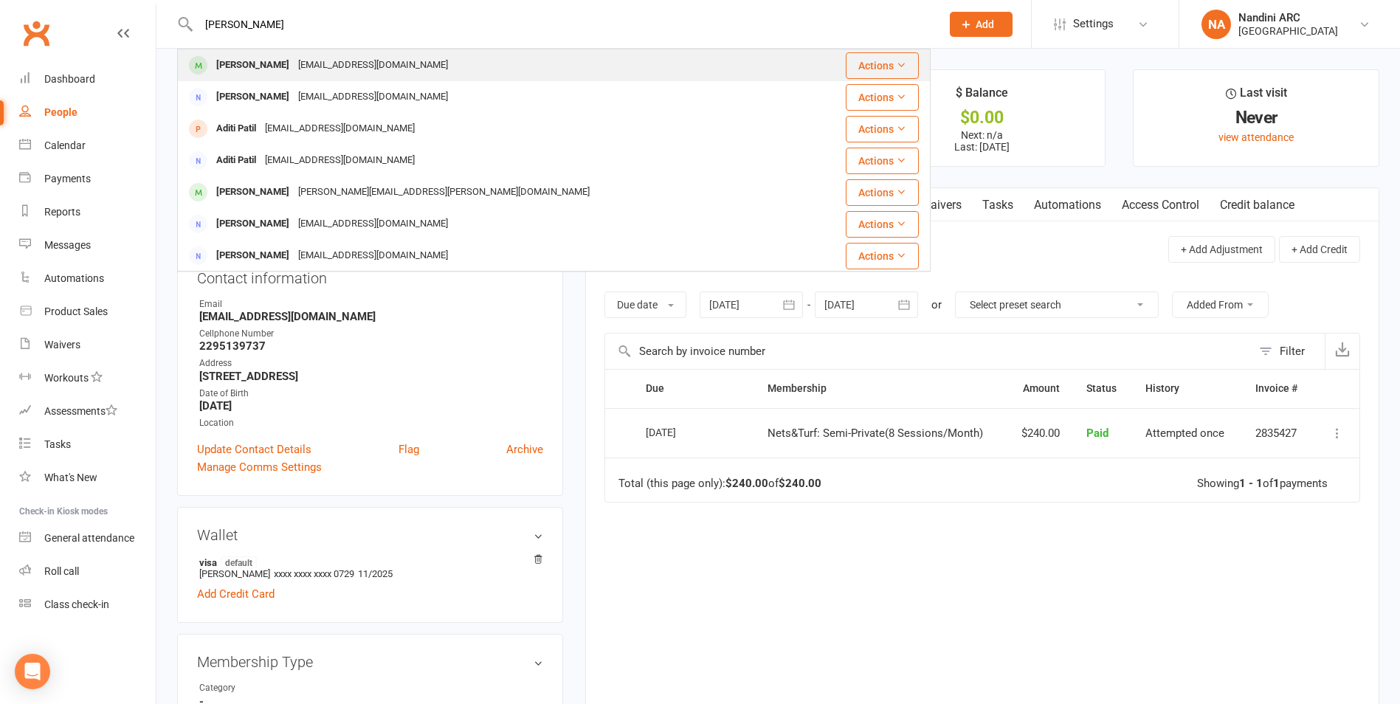
type input "[PERSON_NAME]"
click at [314, 69] on div "[EMAIL_ADDRESS][DOMAIN_NAME]" at bounding box center [373, 65] width 159 height 21
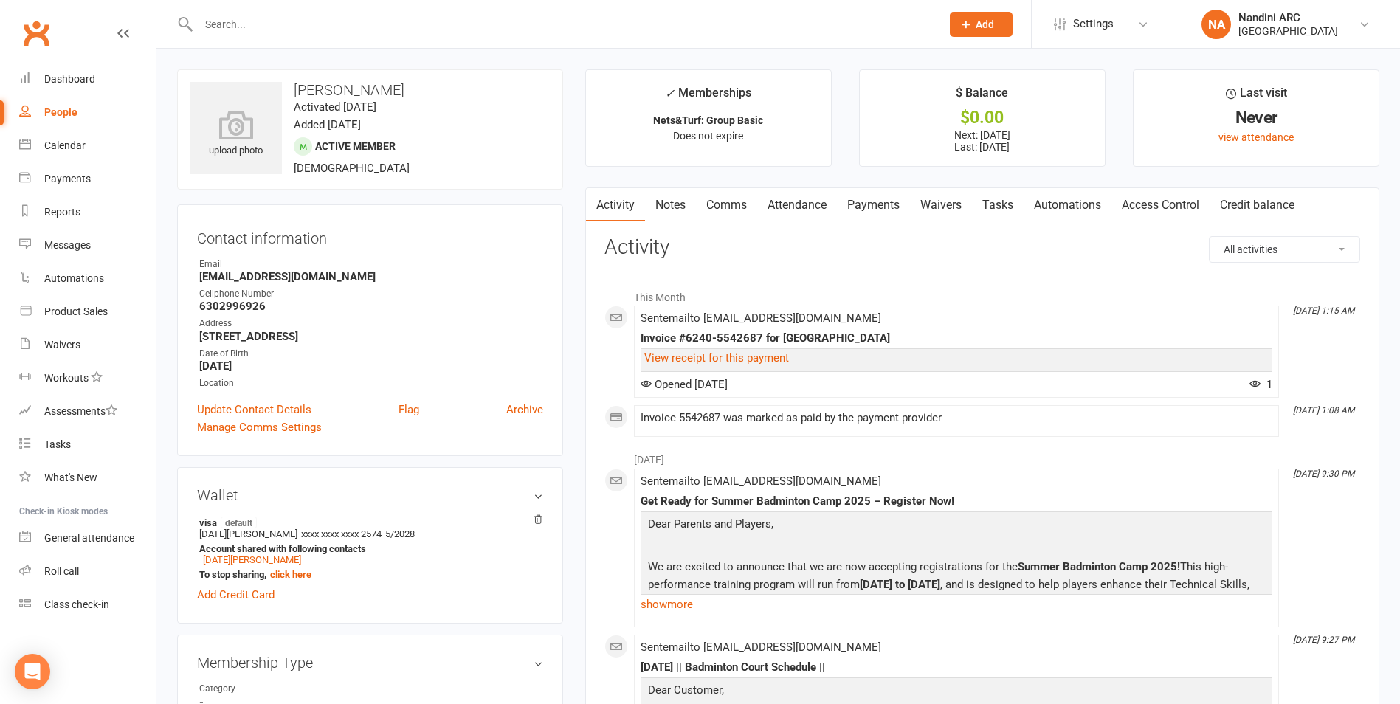
click at [877, 205] on link "Payments" at bounding box center [873, 205] width 73 height 34
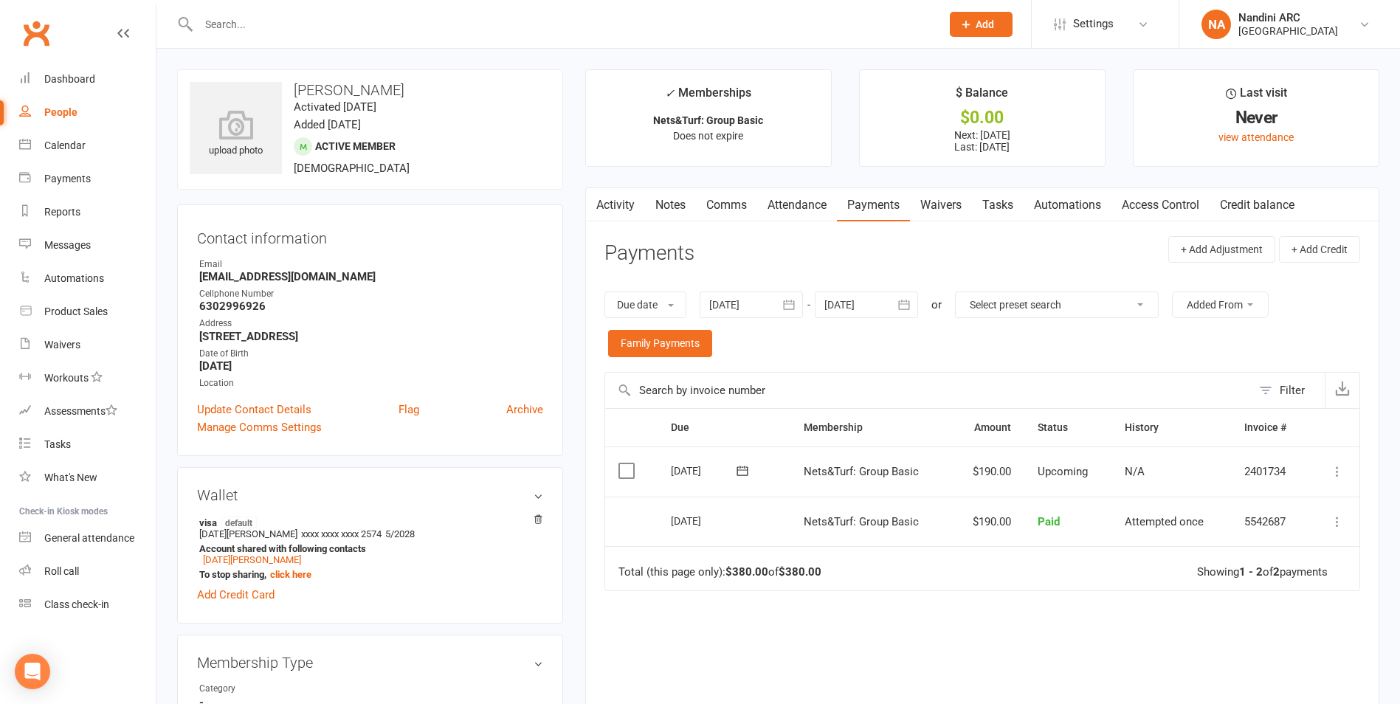
click at [789, 308] on icon "button" at bounding box center [788, 304] width 15 height 15
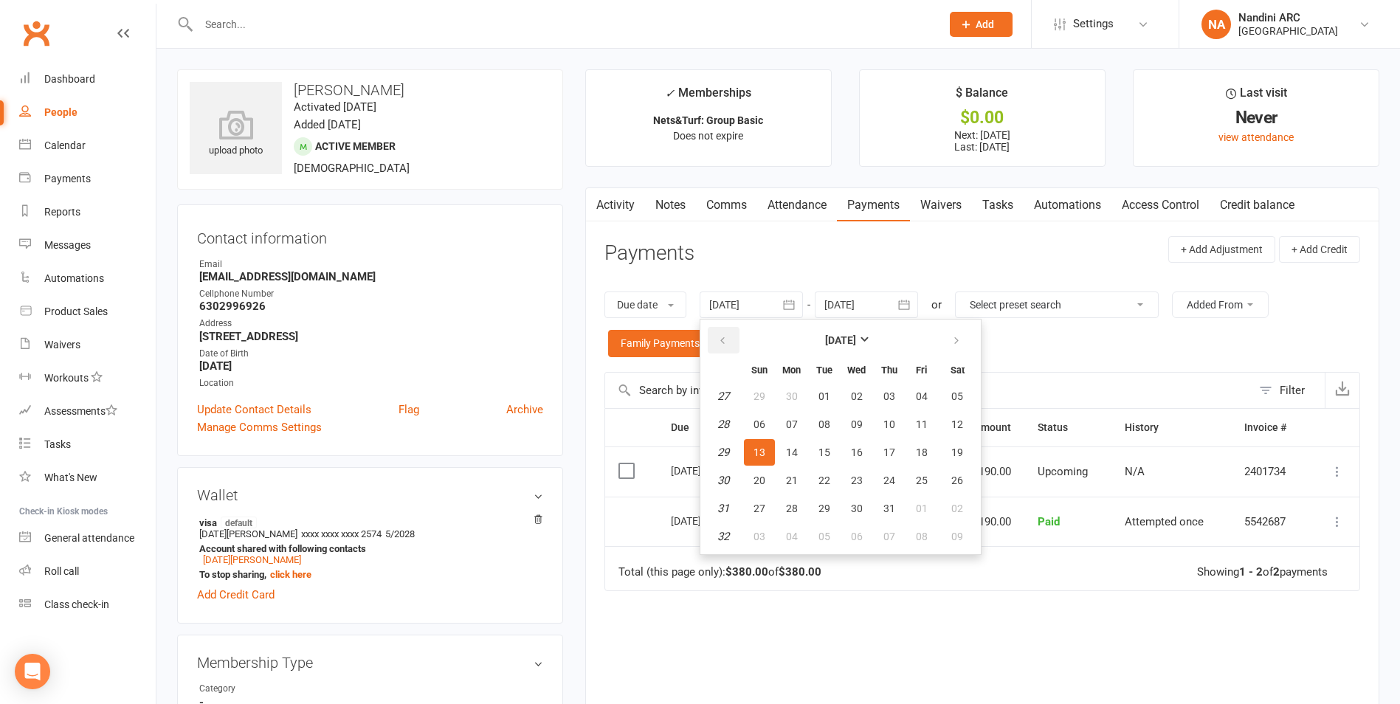
click at [736, 346] on button "button" at bounding box center [724, 340] width 32 height 27
click at [870, 398] on button "02" at bounding box center [856, 396] width 31 height 27
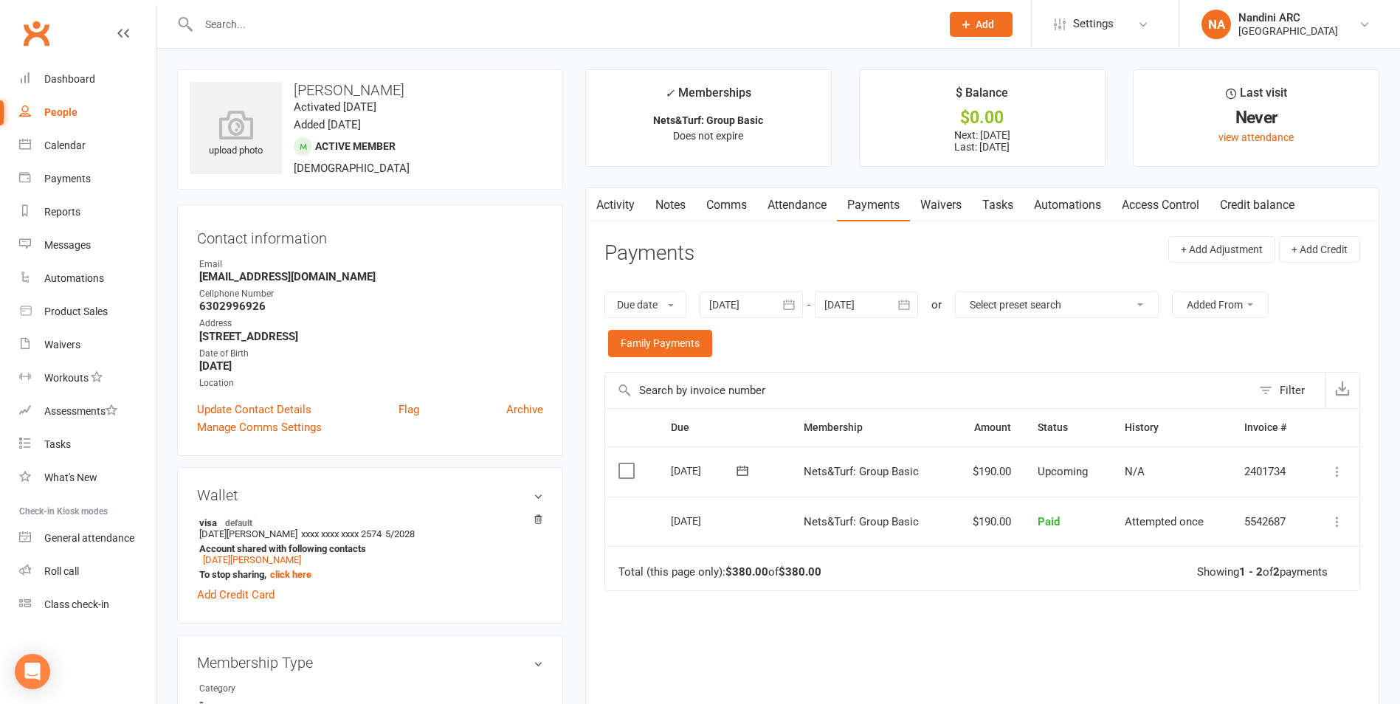
click at [778, 300] on div at bounding box center [751, 304] width 103 height 27
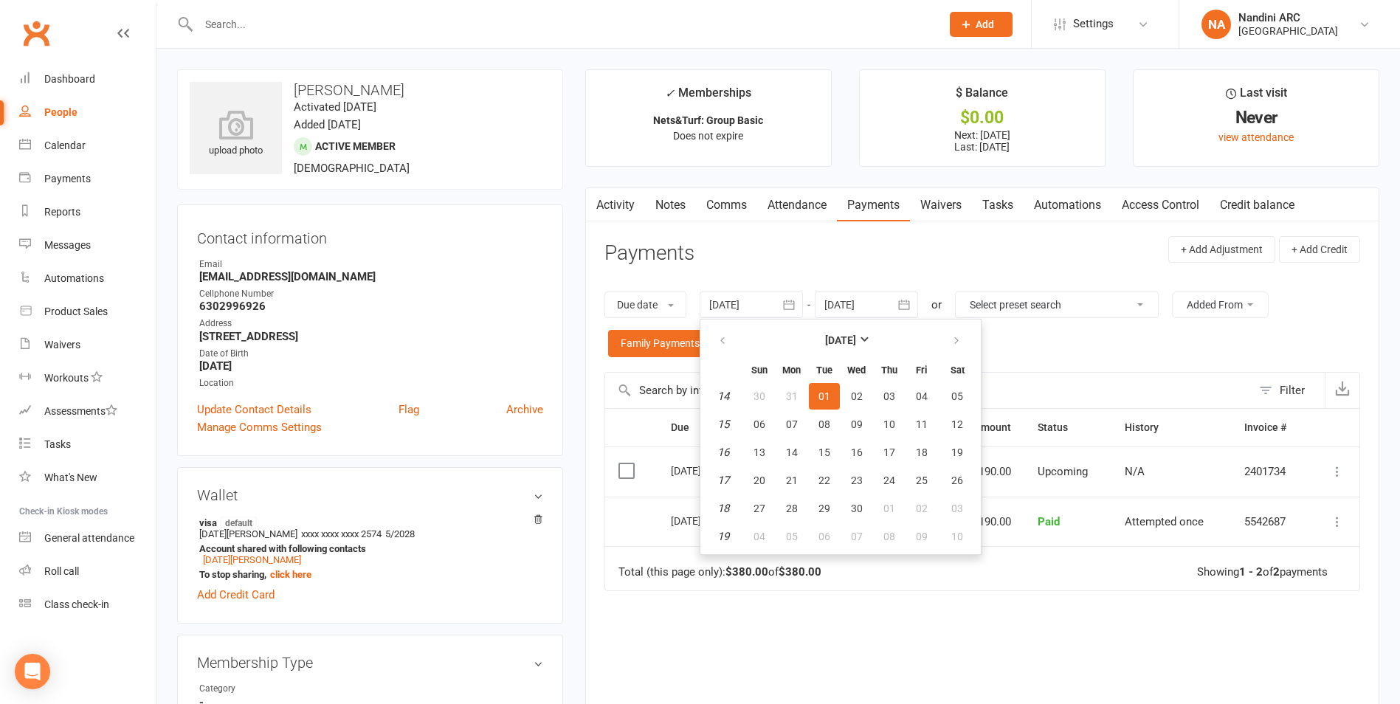
click at [709, 337] on th at bounding box center [724, 340] width 38 height 32
click at [718, 342] on button "button" at bounding box center [724, 340] width 32 height 27
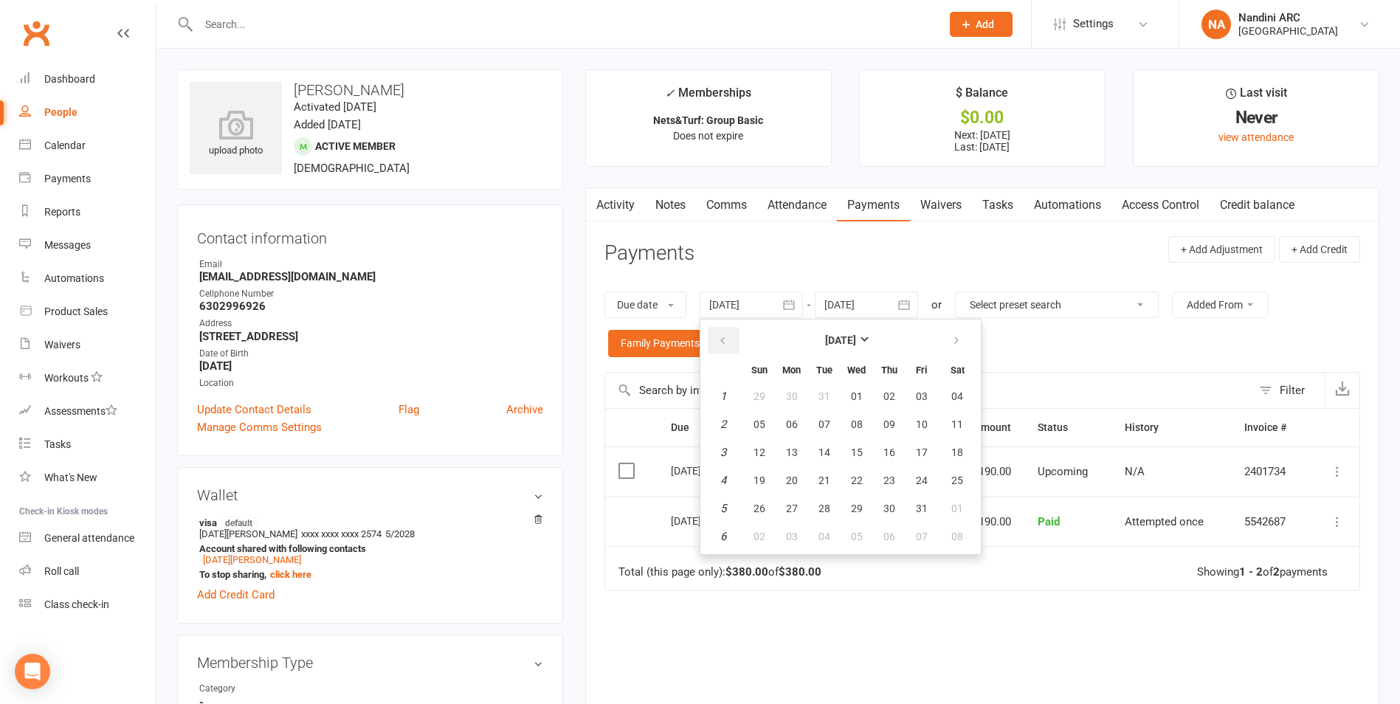
click at [718, 342] on button "button" at bounding box center [724, 340] width 32 height 27
click at [869, 397] on button "04" at bounding box center [856, 396] width 31 height 27
type input "[DATE]"
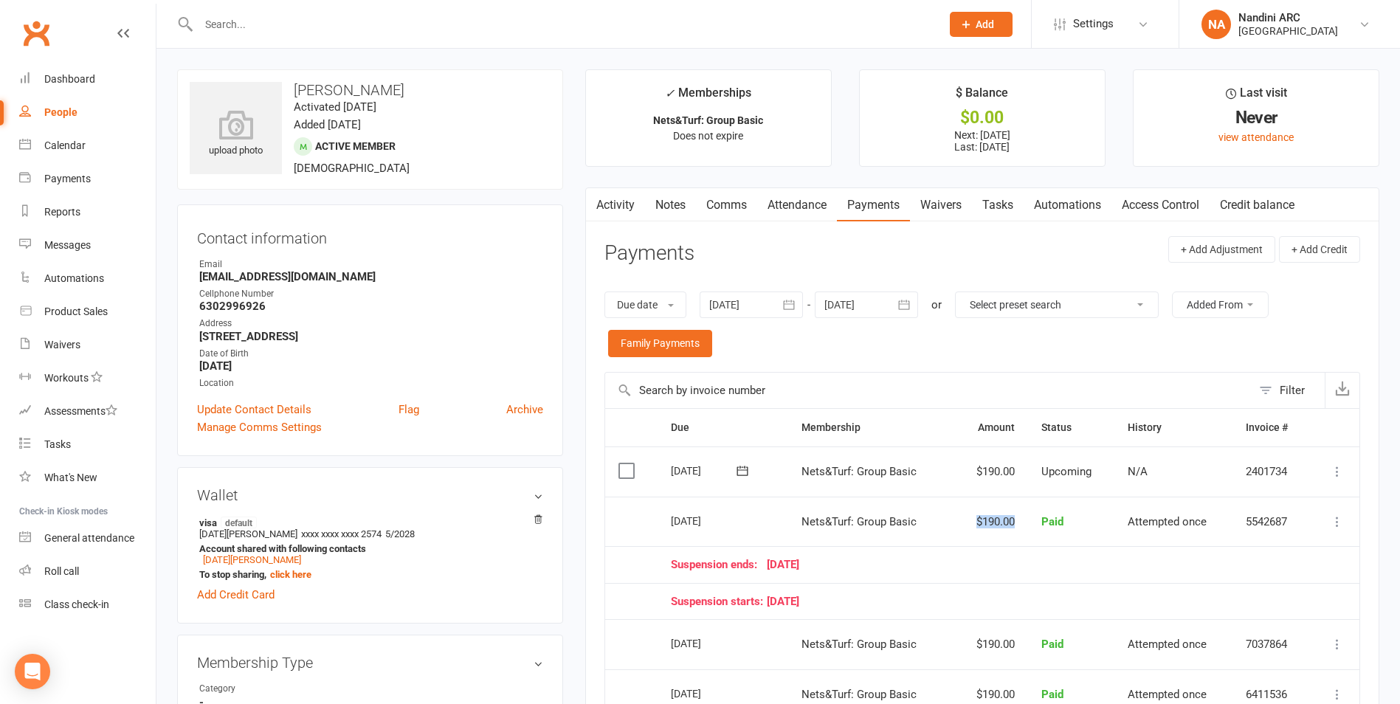
drag, startPoint x: 1038, startPoint y: 525, endPoint x: 995, endPoint y: 528, distance: 43.6
click at [995, 528] on td "$190.00" at bounding box center [991, 522] width 73 height 50
drag, startPoint x: 995, startPoint y: 528, endPoint x: 970, endPoint y: 528, distance: 25.1
click at [956, 528] on td "Nets&Turf: Group Basic" at bounding box center [872, 522] width 168 height 50
click at [280, 20] on input "text" at bounding box center [562, 24] width 736 height 21
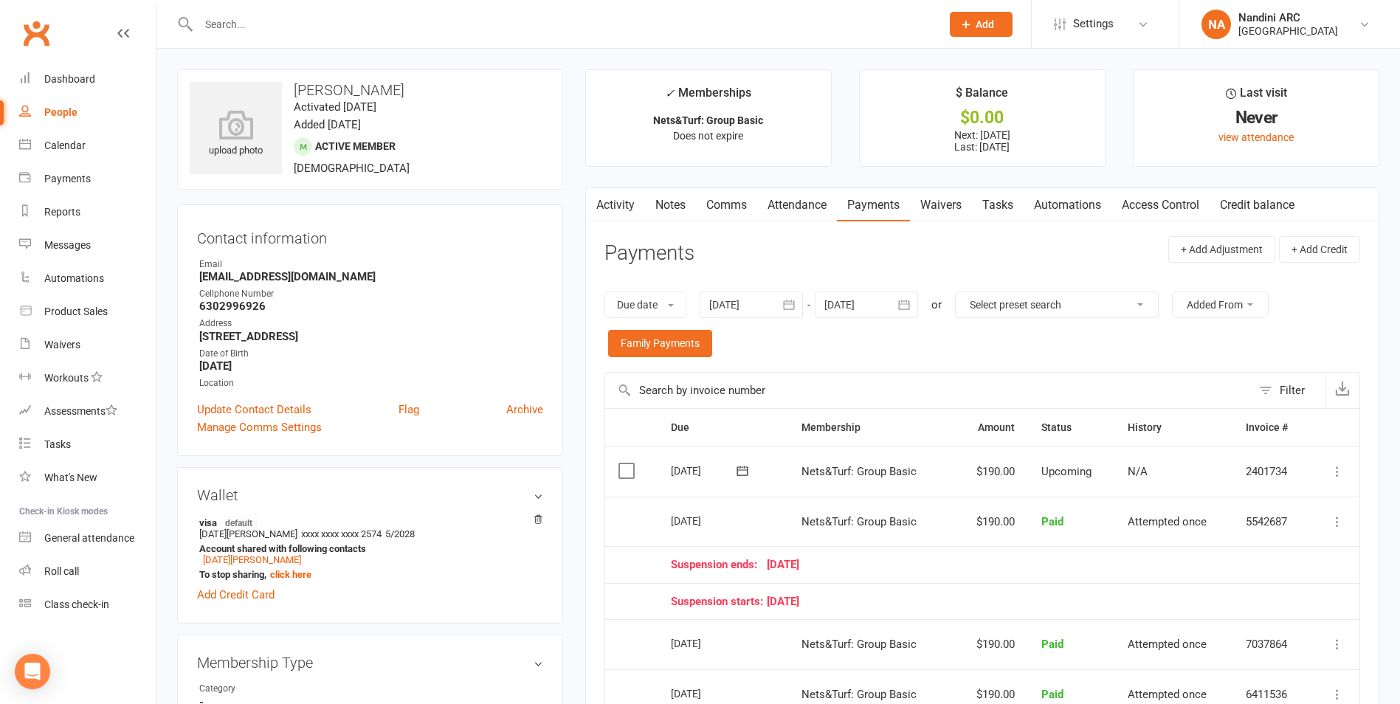
paste input "[PERSON_NAME]"
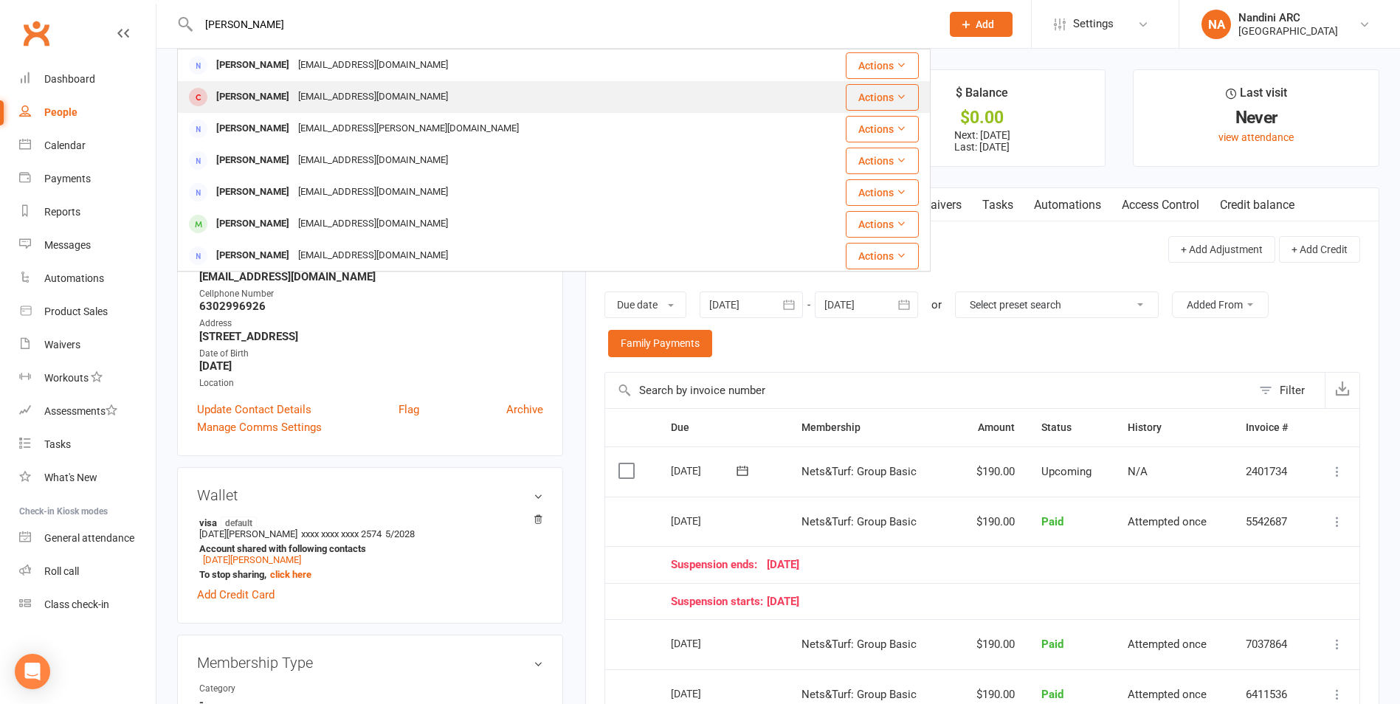
type input "[PERSON_NAME]"
click at [339, 99] on div "[EMAIL_ADDRESS][DOMAIN_NAME]" at bounding box center [373, 96] width 159 height 21
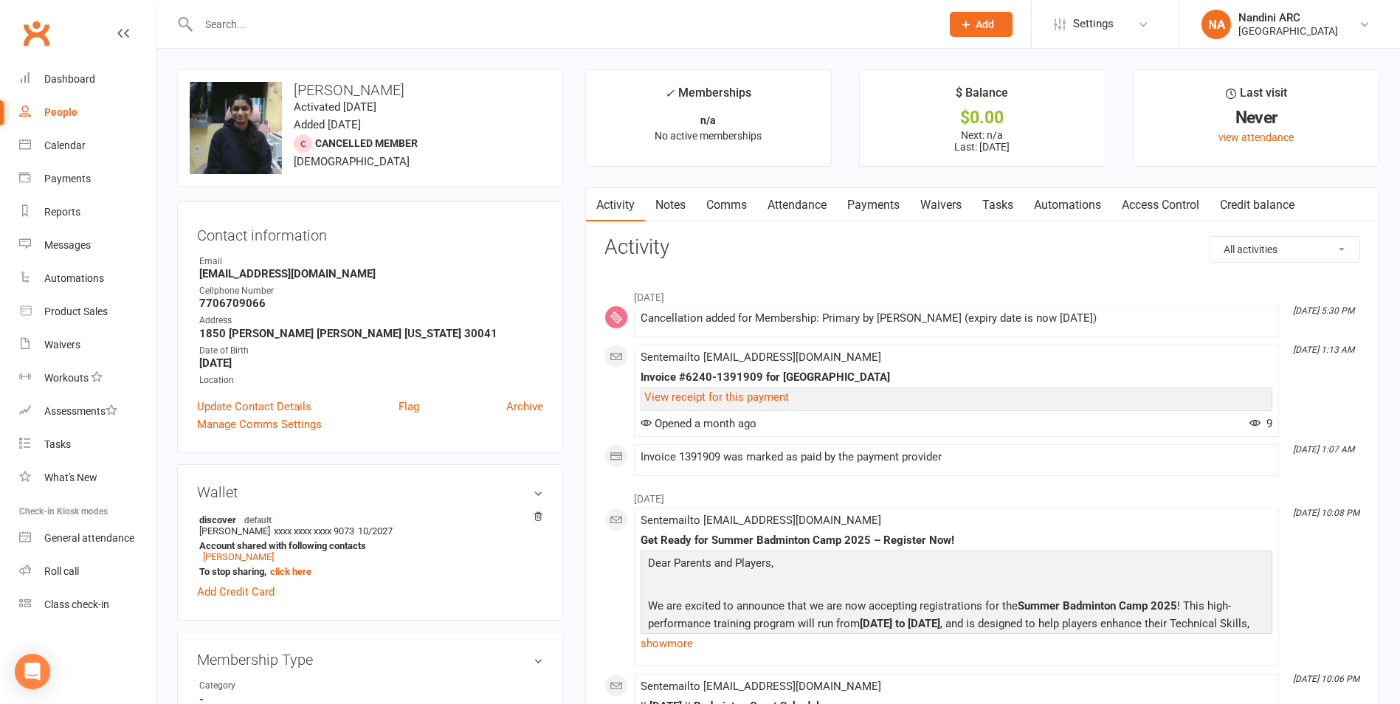
click at [874, 205] on link "Payments" at bounding box center [873, 205] width 73 height 34
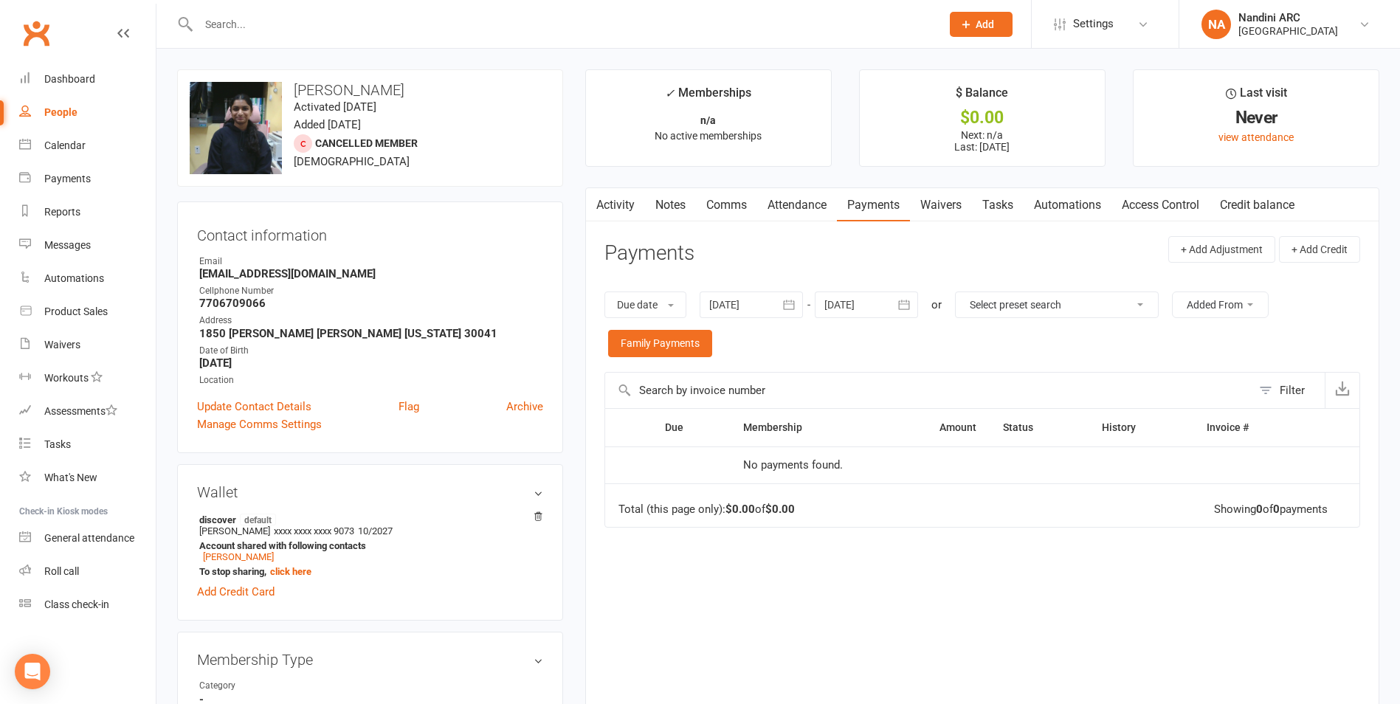
click at [796, 307] on icon "button" at bounding box center [788, 304] width 15 height 15
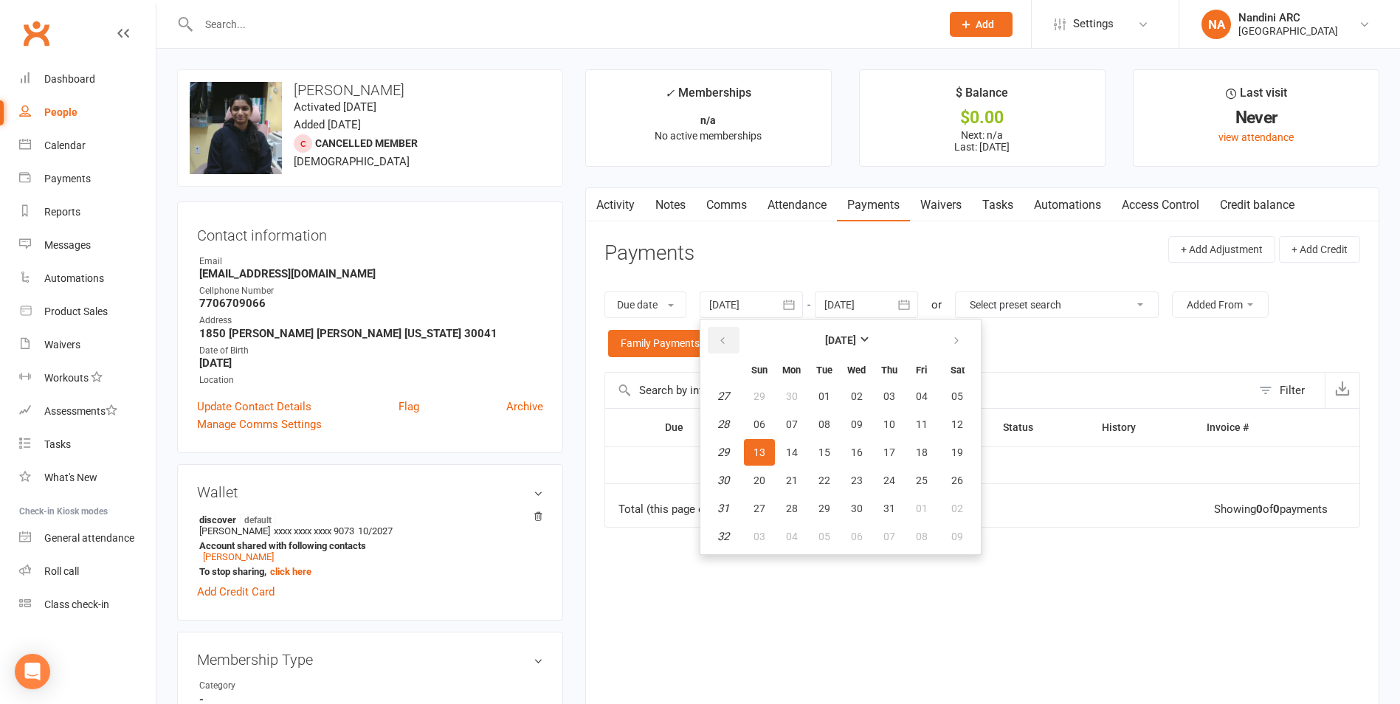
click at [719, 342] on button "button" at bounding box center [724, 340] width 32 height 27
click at [833, 400] on button "25" at bounding box center [824, 396] width 31 height 27
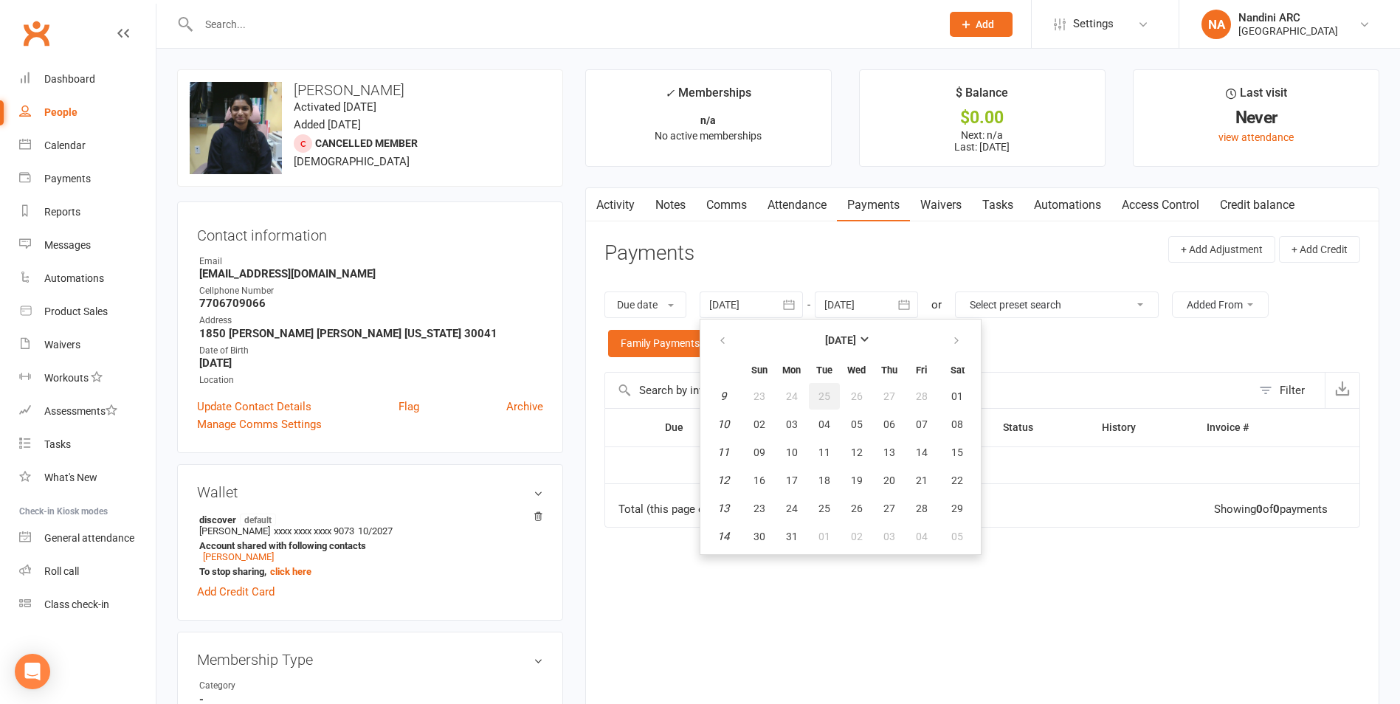
type input "[DATE]"
